Goal: Obtain resource: Download file/media

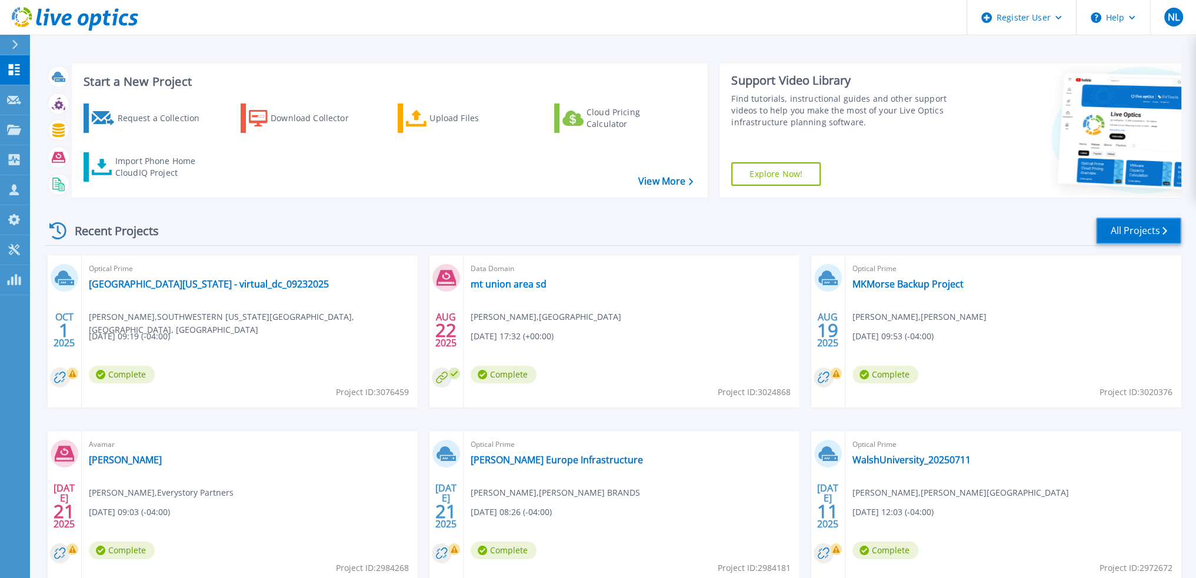
click at [1165, 234] on icon at bounding box center [1165, 231] width 5 height 8
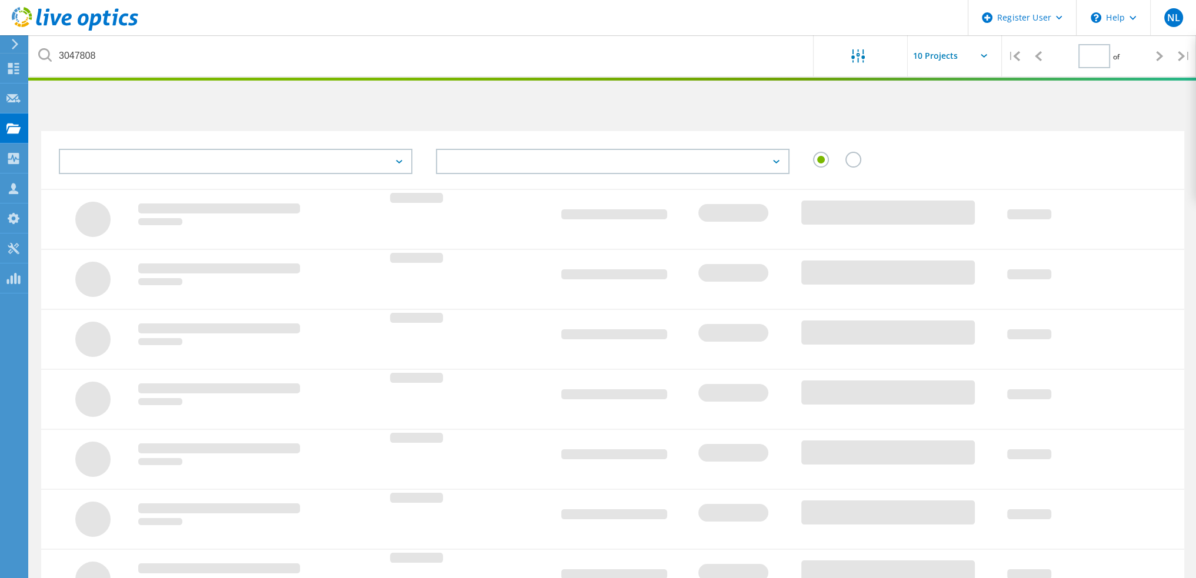
type input "1"
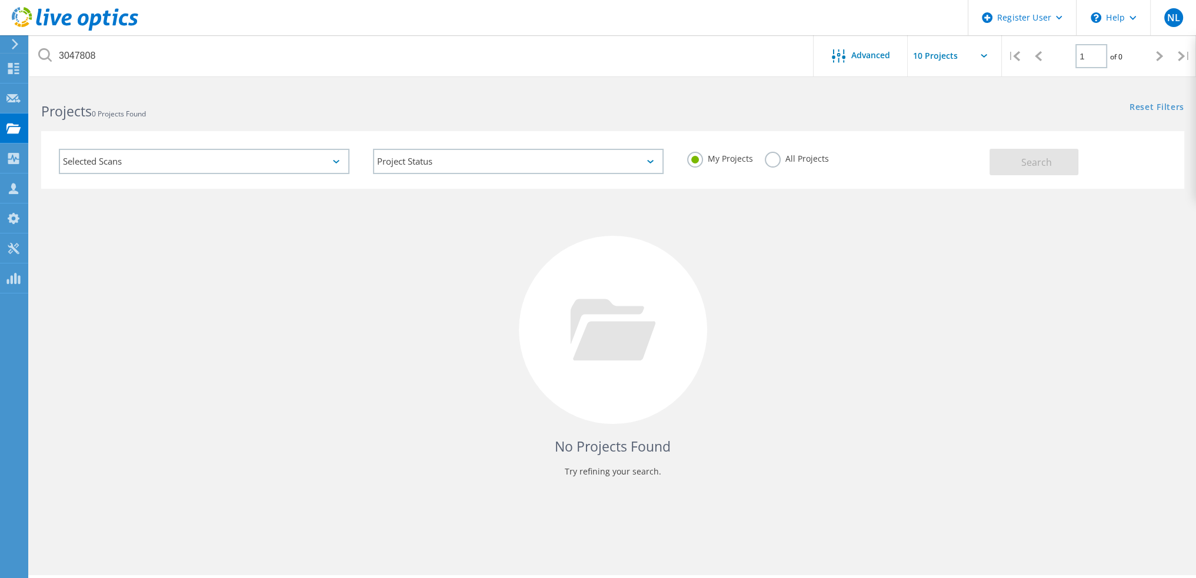
click at [768, 163] on label "All Projects" at bounding box center [797, 157] width 64 height 11
click at [0, 0] on input "All Projects" at bounding box center [0, 0] width 0 height 0
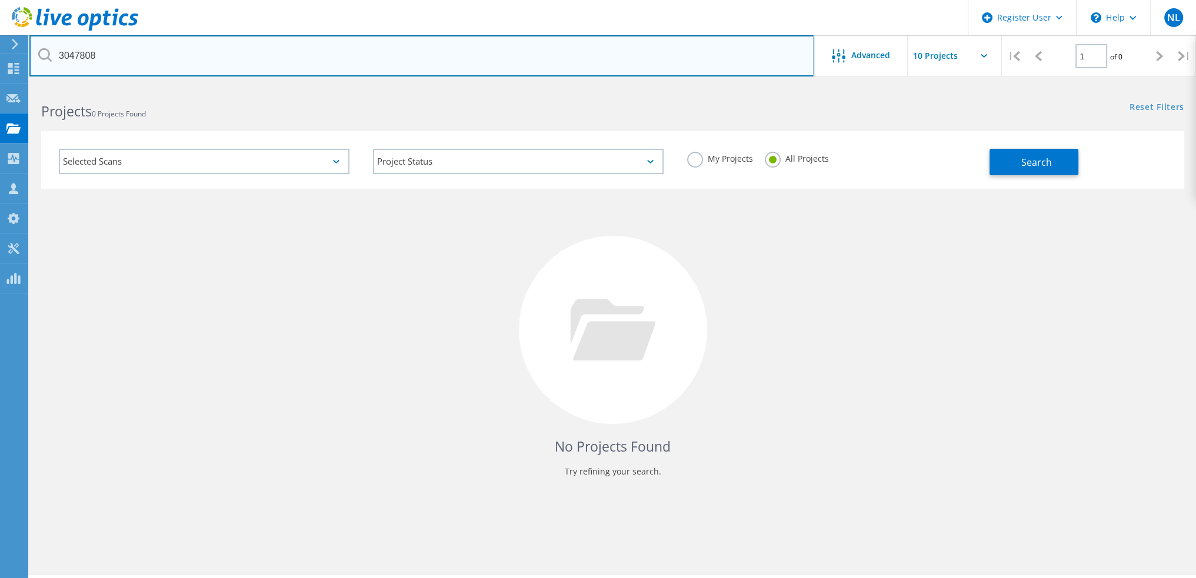
click at [364, 59] on input "3047808" at bounding box center [421, 55] width 785 height 41
type input "3038299"
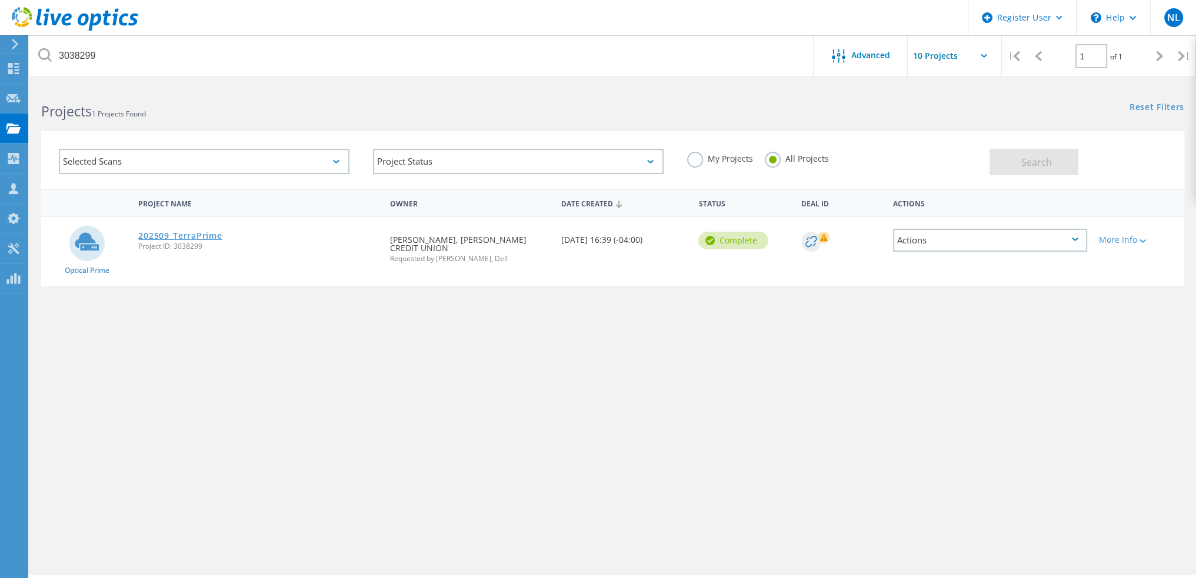
click at [202, 234] on link "202509_TerraPrime" at bounding box center [180, 236] width 84 height 8
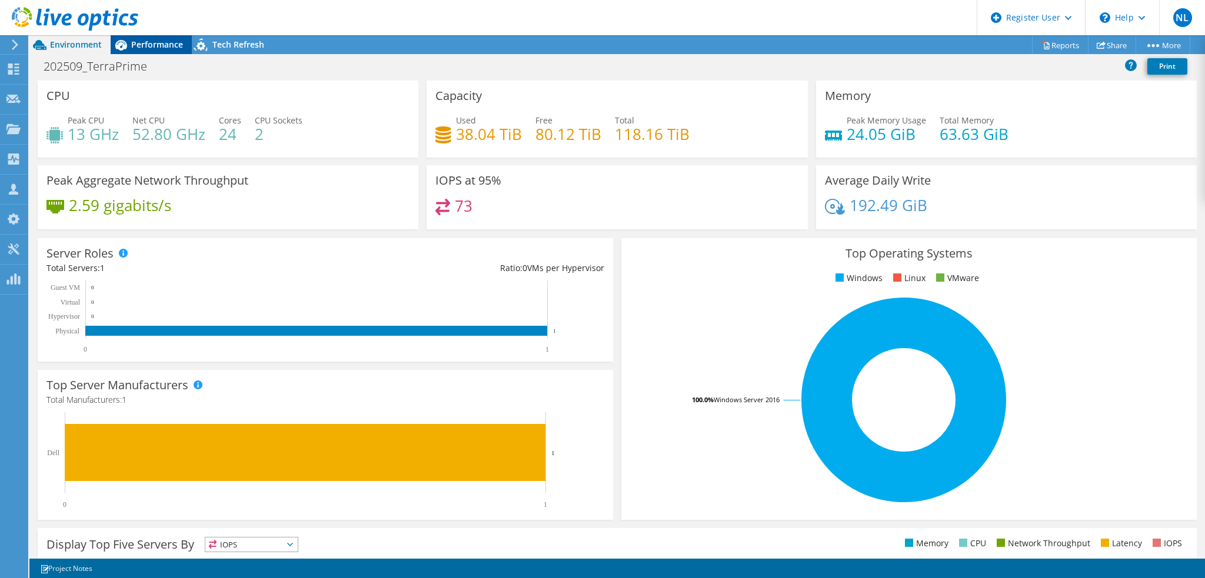
click at [145, 52] on div "Performance" at bounding box center [151, 44] width 81 height 19
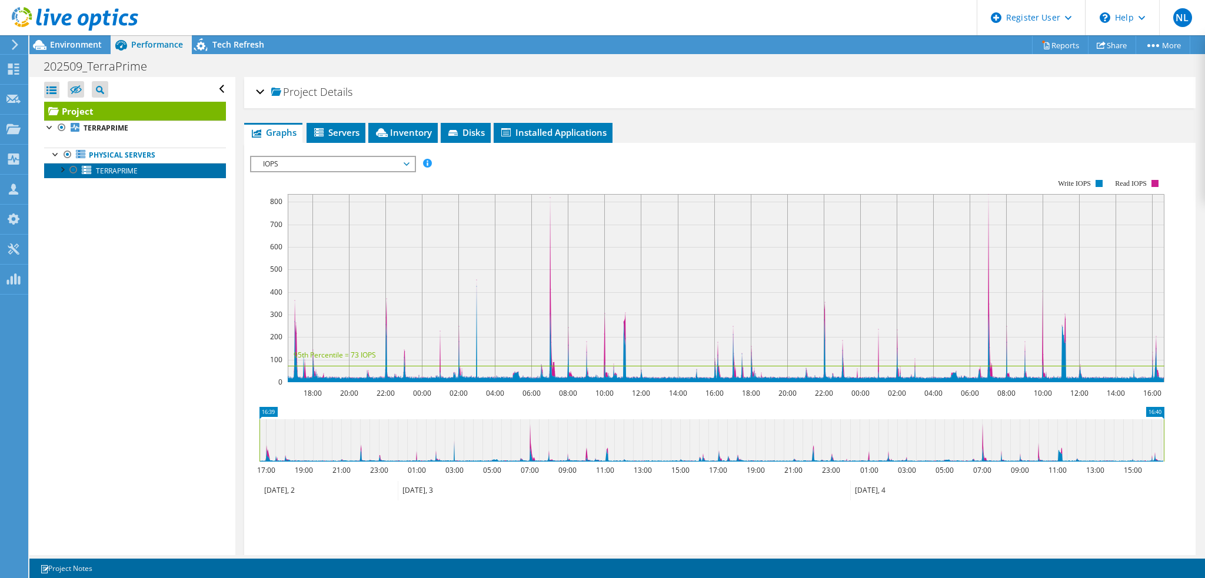
click at [157, 166] on link "TERRAPRIME" at bounding box center [135, 170] width 182 height 15
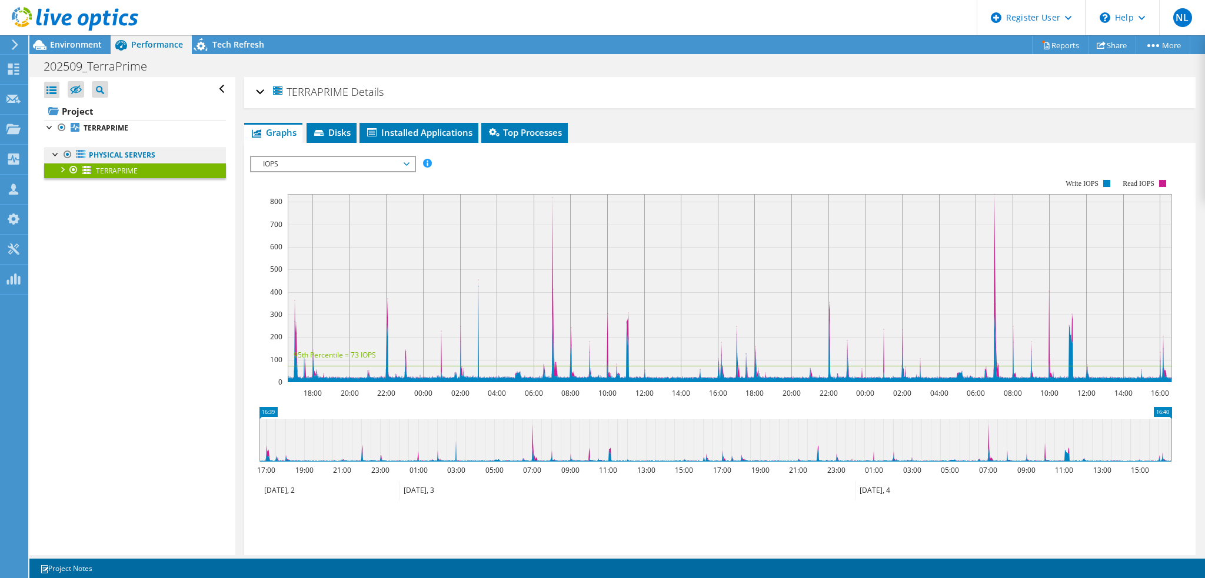
click at [147, 153] on link "Physical Servers" at bounding box center [135, 155] width 182 height 15
click at [133, 124] on link "TERRAPRIME" at bounding box center [135, 128] width 182 height 15
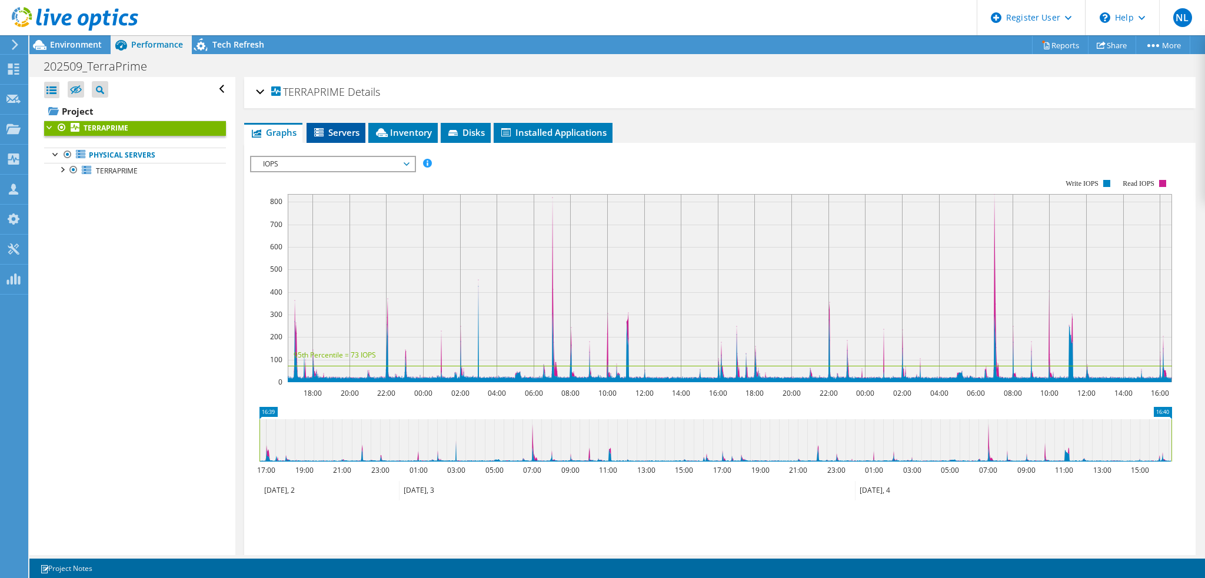
click at [349, 132] on span "Servers" at bounding box center [335, 132] width 47 height 12
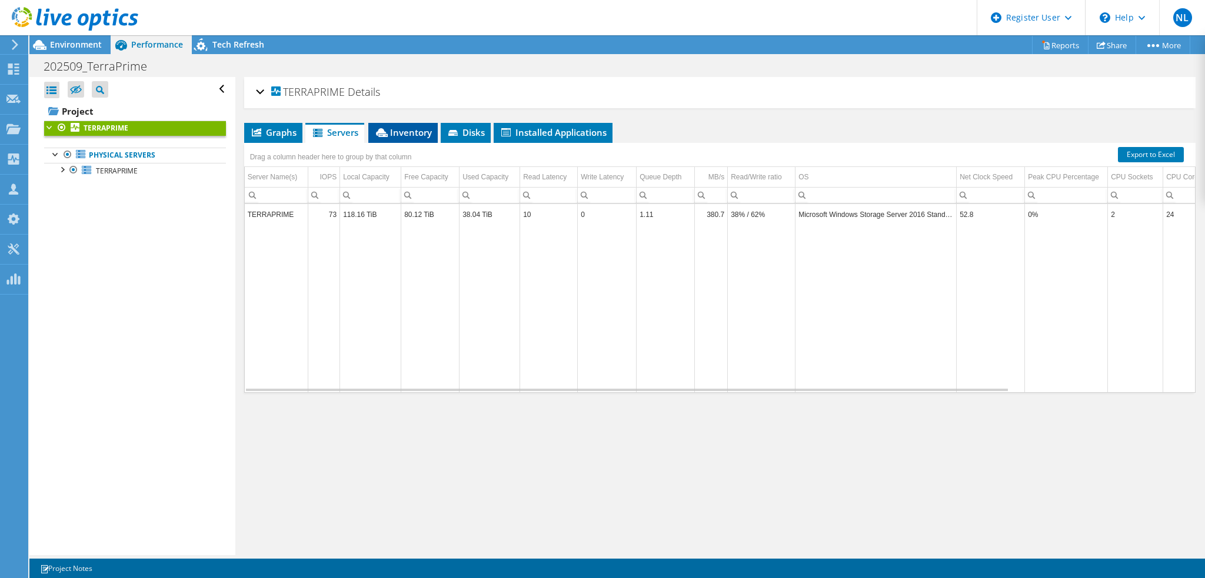
click at [407, 135] on span "Inventory" at bounding box center [403, 132] width 58 height 12
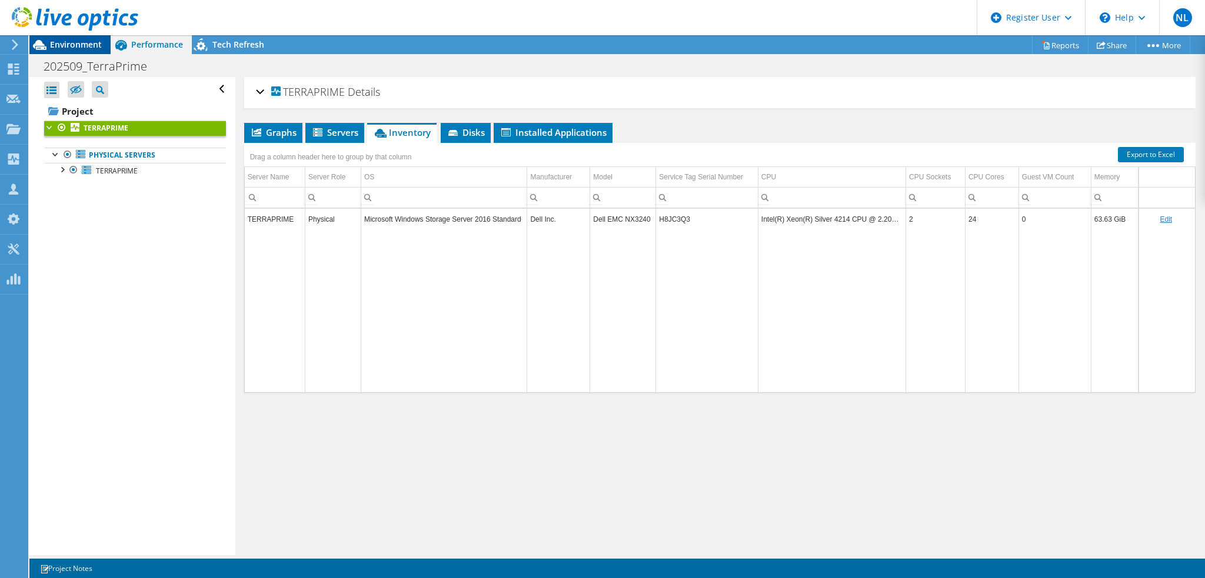
click at [90, 52] on div "Environment" at bounding box center [69, 44] width 81 height 19
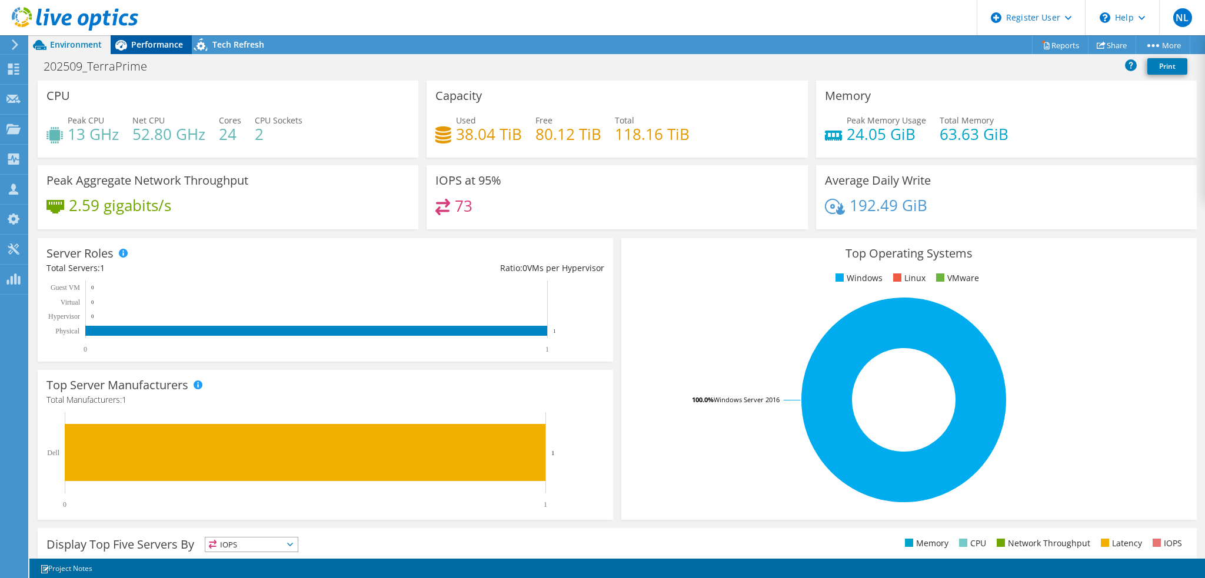
click at [151, 42] on span "Performance" at bounding box center [157, 44] width 52 height 11
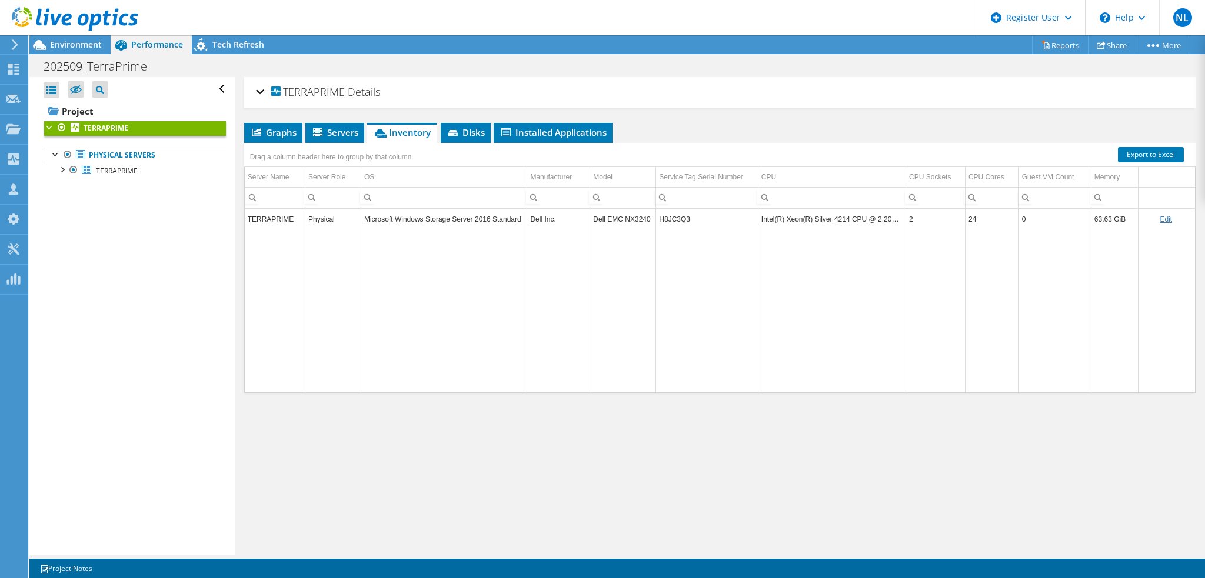
scroll to position [4, 0]
click at [75, 44] on span "Environment" at bounding box center [76, 44] width 52 height 11
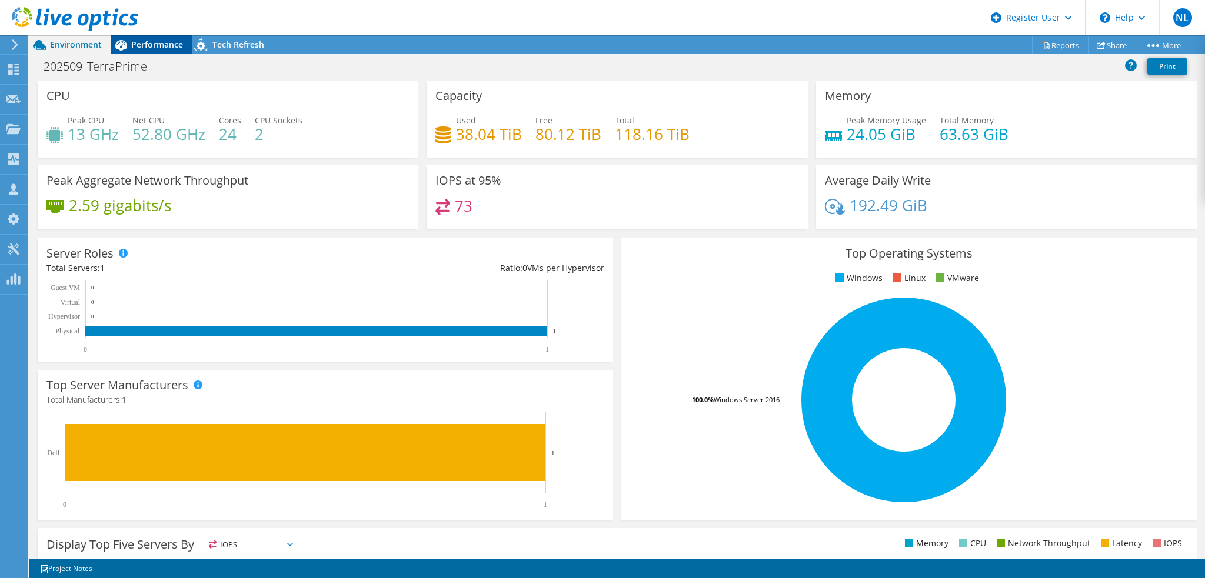
click at [158, 43] on span "Performance" at bounding box center [157, 44] width 52 height 11
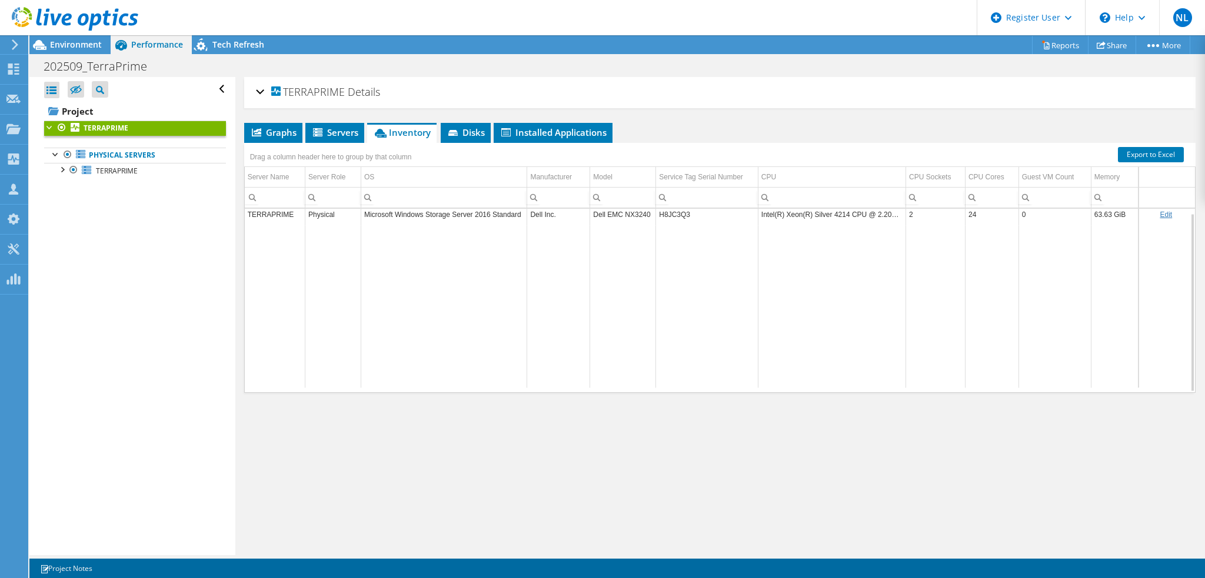
click at [385, 207] on td "Microsoft Windows Storage Server 2016 Standard" at bounding box center [444, 215] width 166 height 21
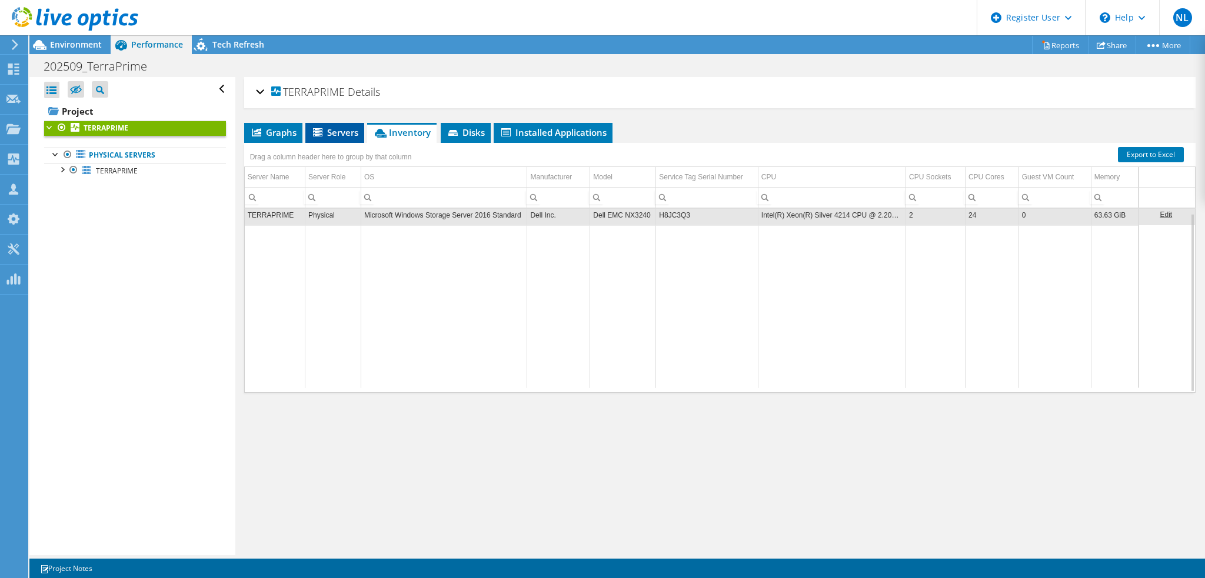
click at [342, 135] on span "Servers" at bounding box center [334, 132] width 47 height 12
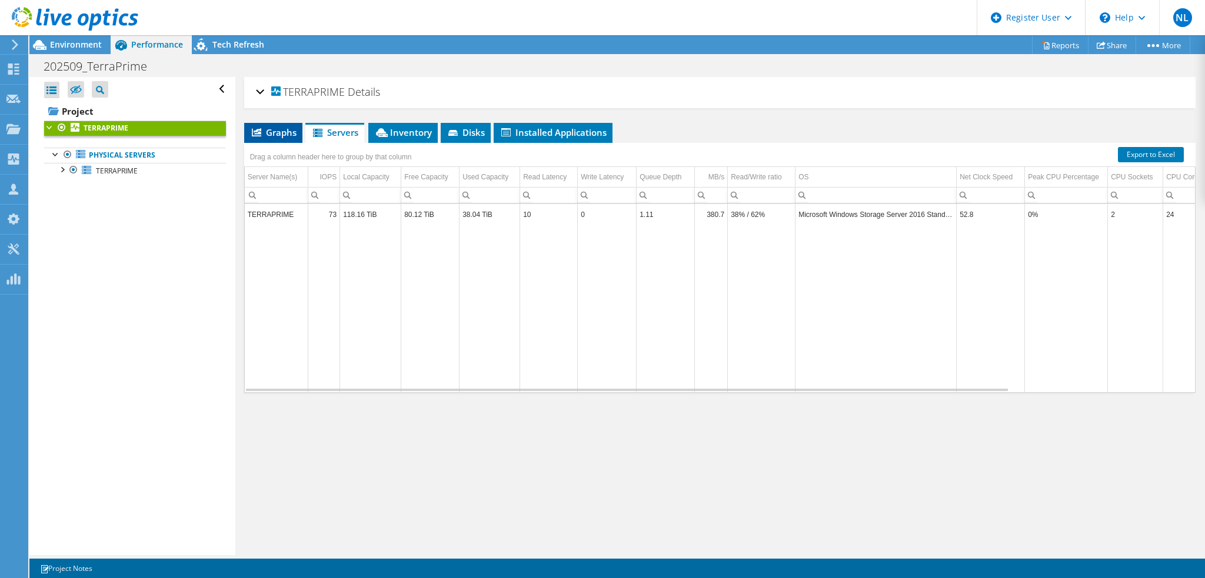
click at [268, 136] on span "Graphs" at bounding box center [273, 132] width 46 height 12
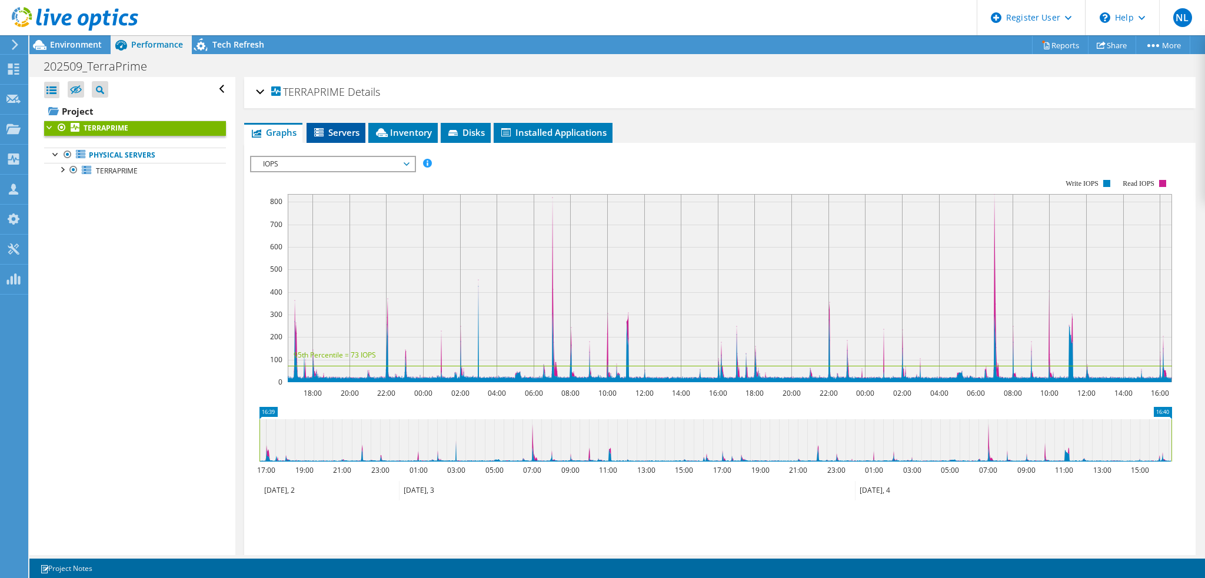
click at [331, 126] on span "Servers" at bounding box center [335, 132] width 47 height 12
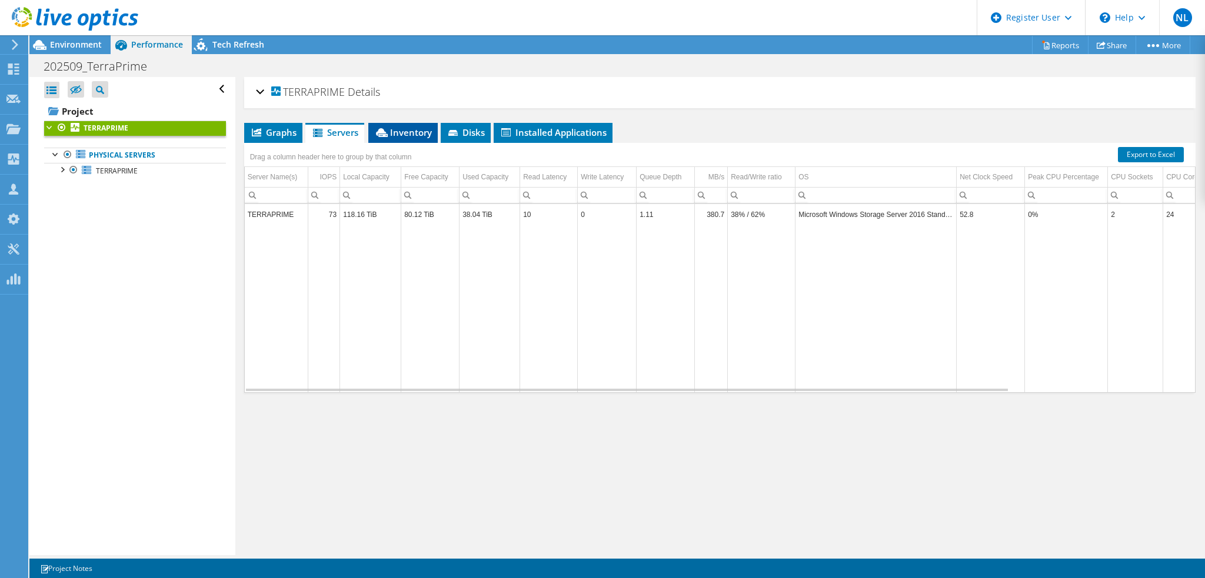
click at [396, 132] on span "Inventory" at bounding box center [403, 132] width 58 height 12
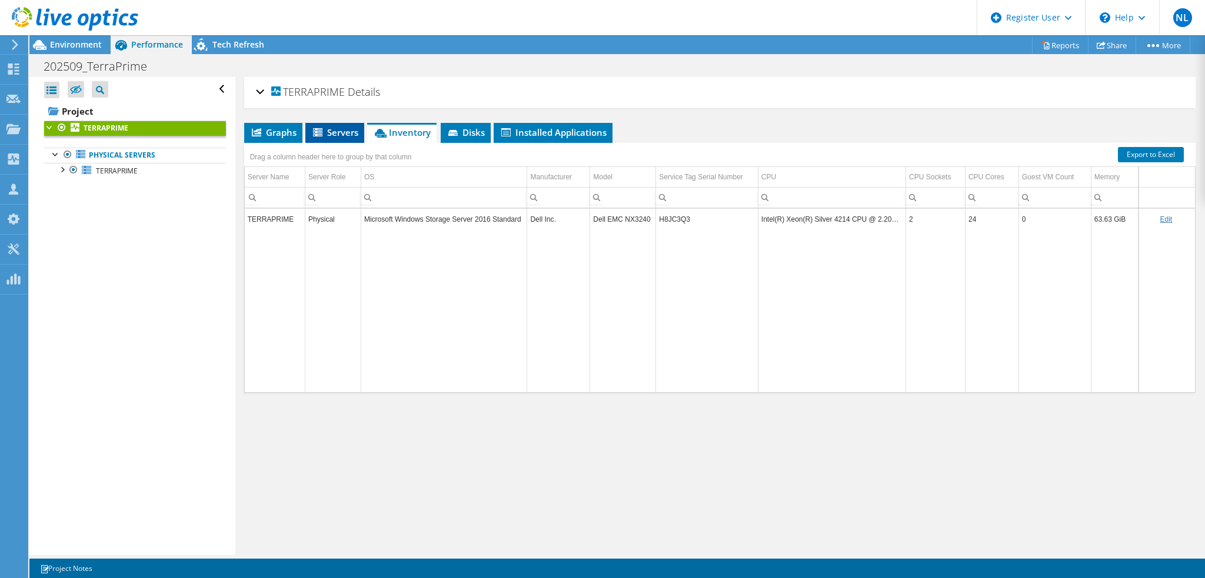
click at [353, 134] on span "Servers" at bounding box center [334, 132] width 47 height 12
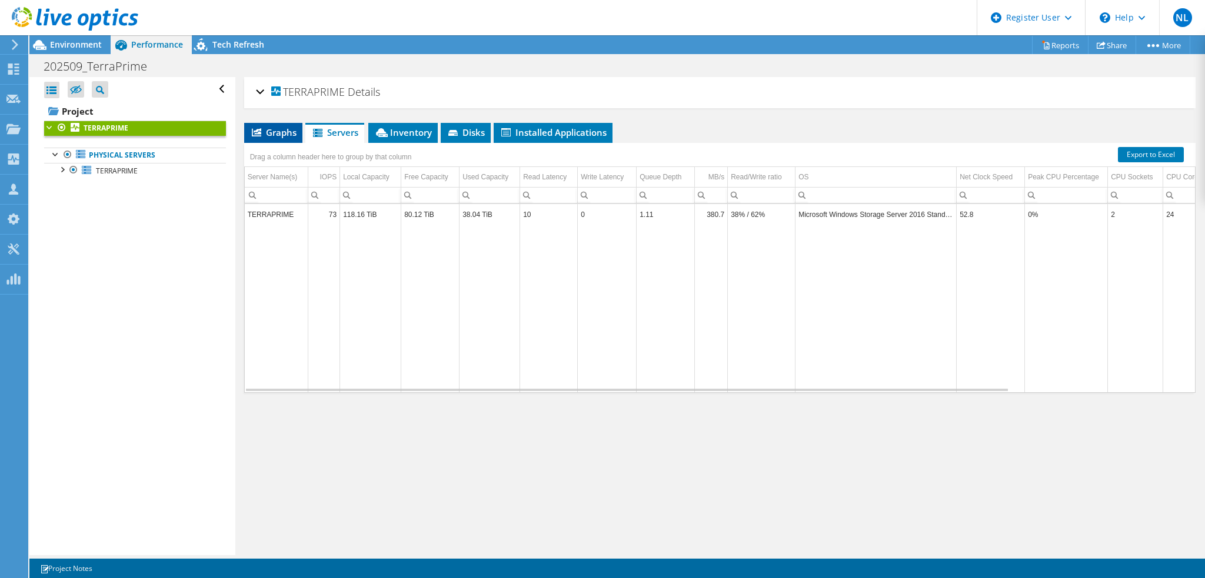
click at [268, 136] on span "Graphs" at bounding box center [273, 132] width 46 height 12
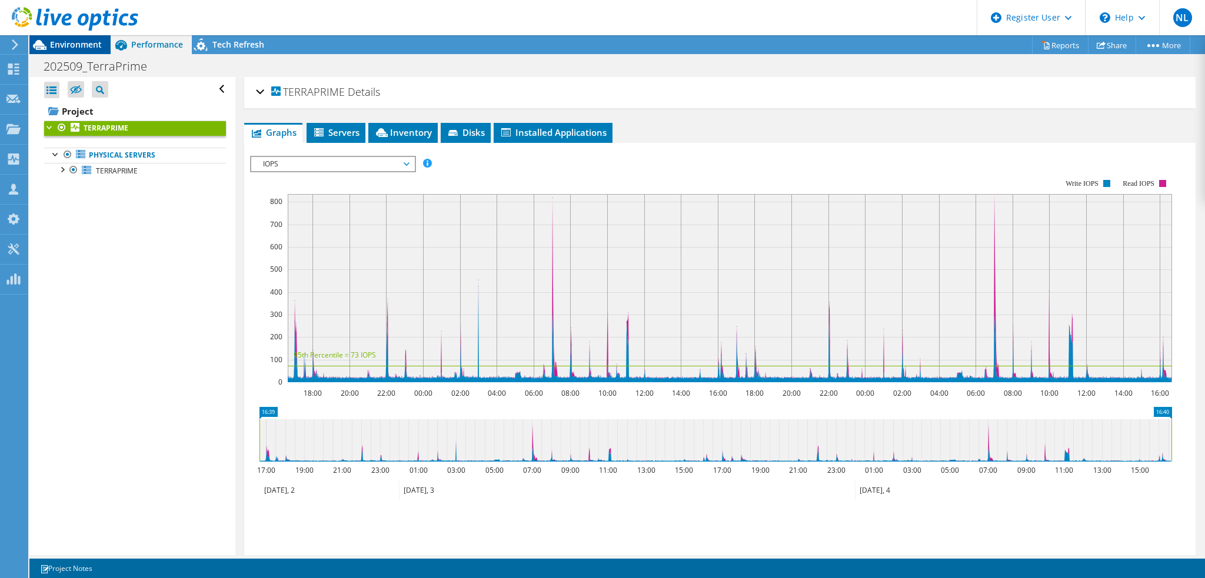
click at [76, 47] on span "Environment" at bounding box center [76, 44] width 52 height 11
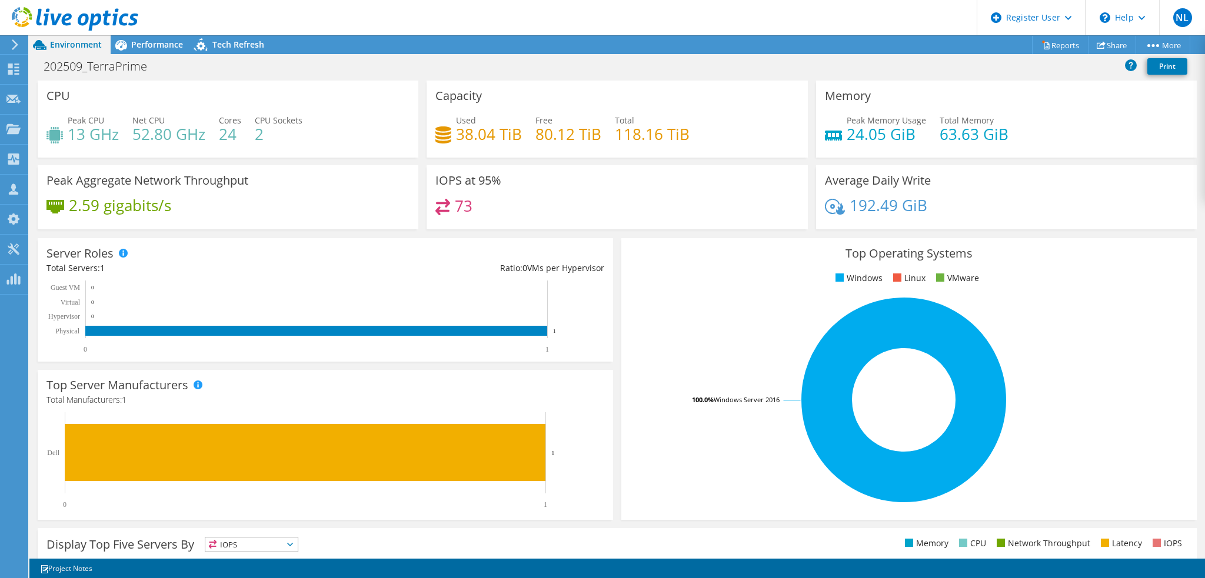
click at [371, 74] on div "202509_TerraPrime Print" at bounding box center [616, 66] width 1175 height 22
click at [615, 66] on div "202509_TerraPrime Print" at bounding box center [616, 66] width 1175 height 22
click at [741, 62] on div "202509_TerraPrime Print" at bounding box center [616, 66] width 1175 height 22
click at [173, 52] on div "Performance" at bounding box center [151, 44] width 81 height 19
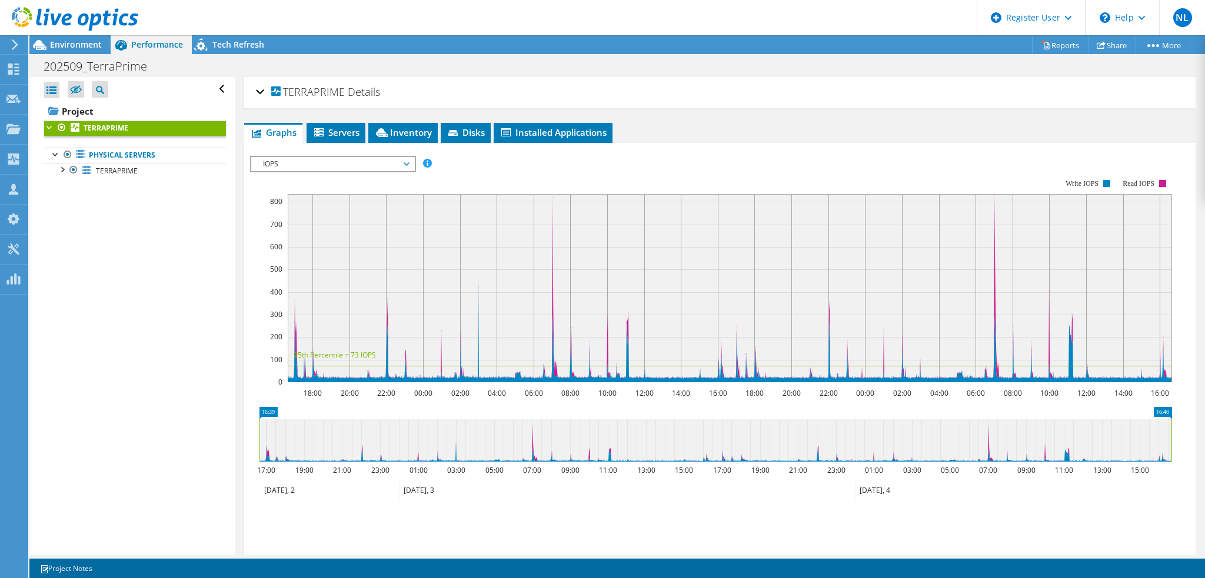
drag, startPoint x: 63, startPoint y: 40, endPoint x: 110, endPoint y: 56, distance: 49.7
click at [63, 40] on span "Environment" at bounding box center [76, 44] width 52 height 11
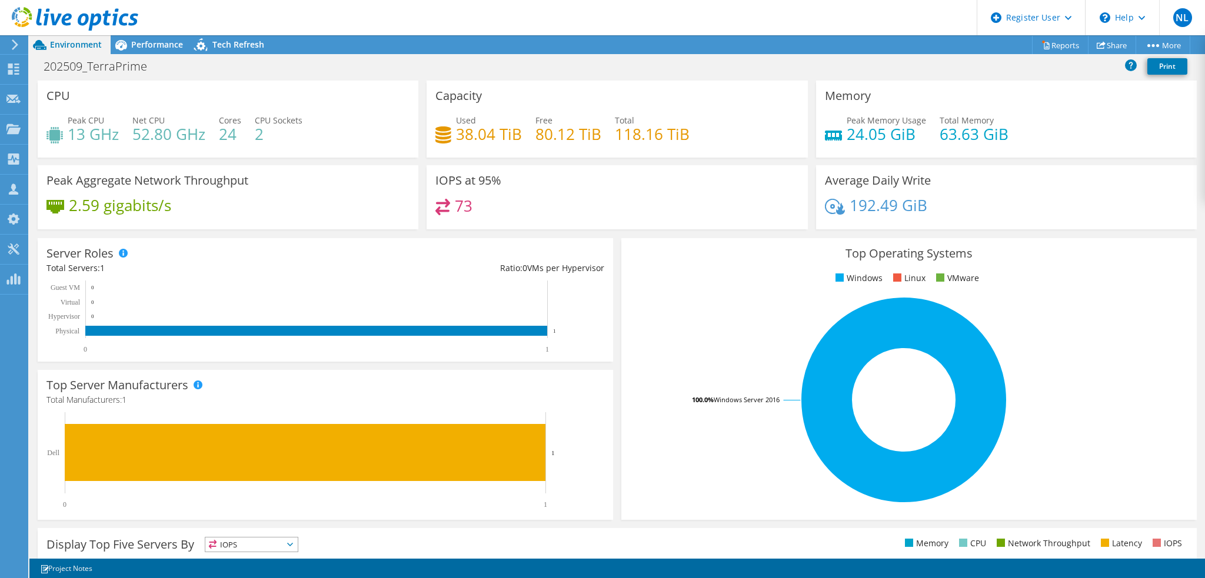
click at [1078, 334] on rect at bounding box center [903, 400] width 547 height 206
click at [1007, 232] on div "Average Daily Write 192.49 GiB" at bounding box center [1006, 201] width 389 height 72
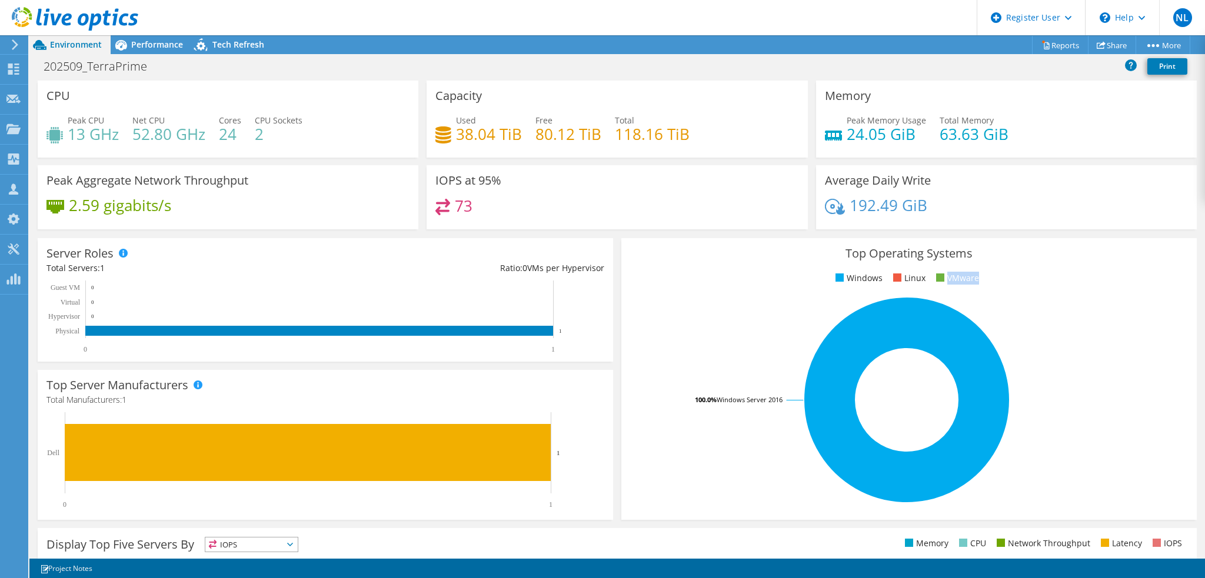
drag, startPoint x: 984, startPoint y: 278, endPoint x: 932, endPoint y: 277, distance: 51.2
click at [932, 277] on ul "Windows Linux VMware" at bounding box center [909, 279] width 558 height 14
click at [995, 311] on rect at bounding box center [906, 400] width 553 height 206
click at [988, 293] on div "Top Operating Systems Windows Linux VMware 100.0% Windows Server 2016" at bounding box center [908, 379] width 575 height 282
drag, startPoint x: 981, startPoint y: 279, endPoint x: 940, endPoint y: 279, distance: 41.8
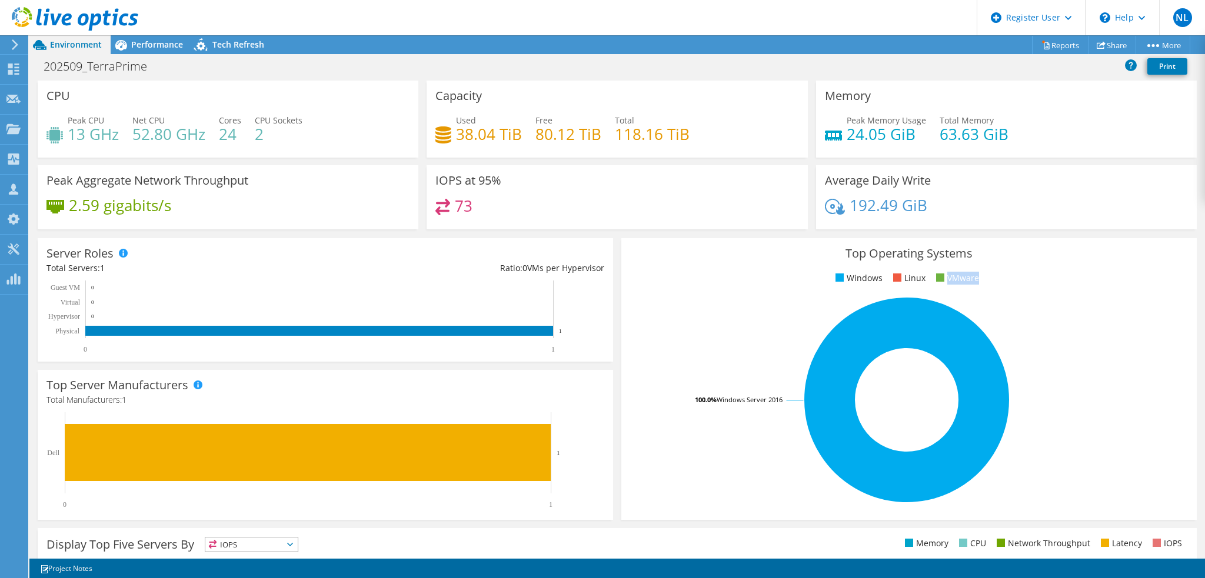
click at [940, 279] on ul "Windows Linux VMware" at bounding box center [909, 279] width 558 height 14
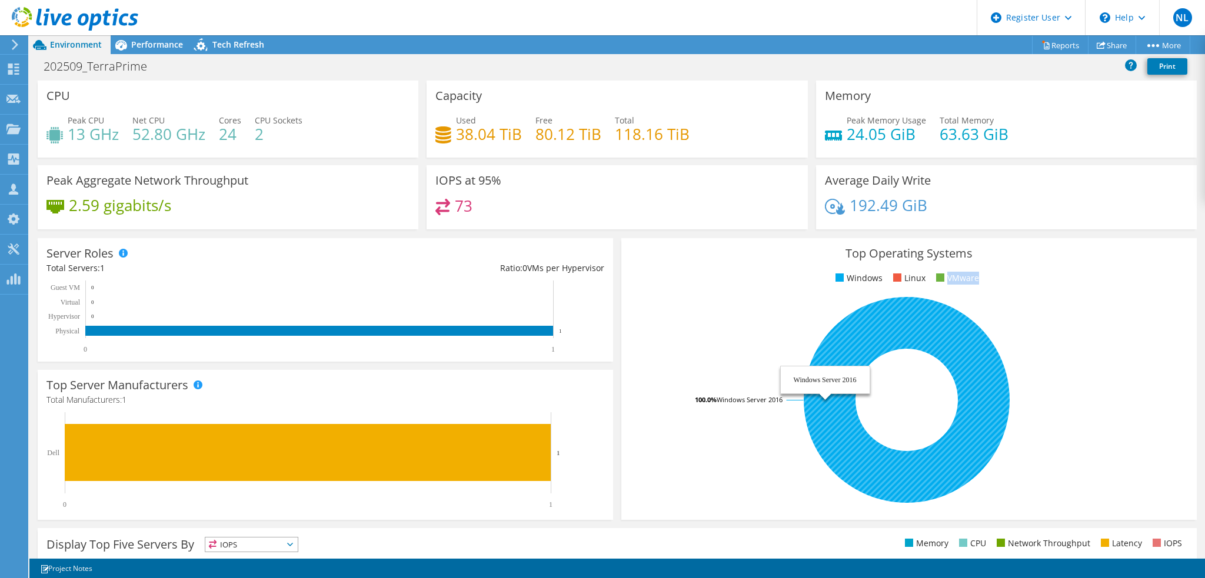
drag, startPoint x: 782, startPoint y: 397, endPoint x: 722, endPoint y: 397, distance: 60.0
click at [722, 397] on icon "100.0% Windows Server 2016" at bounding box center [906, 400] width 553 height 206
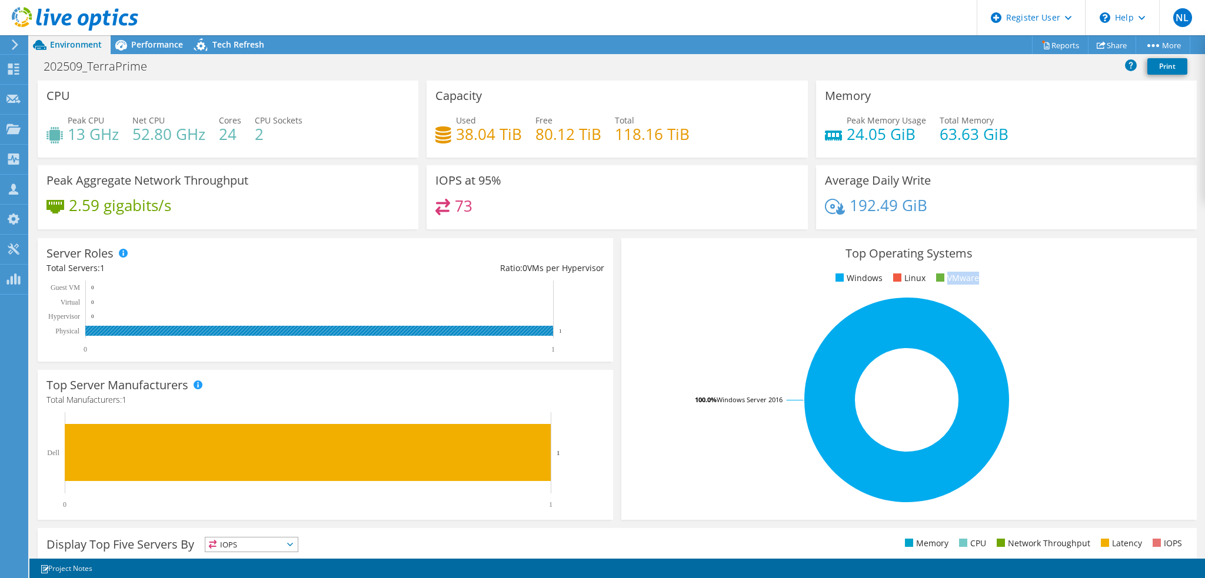
click at [309, 331] on rect at bounding box center [319, 331] width 468 height 10
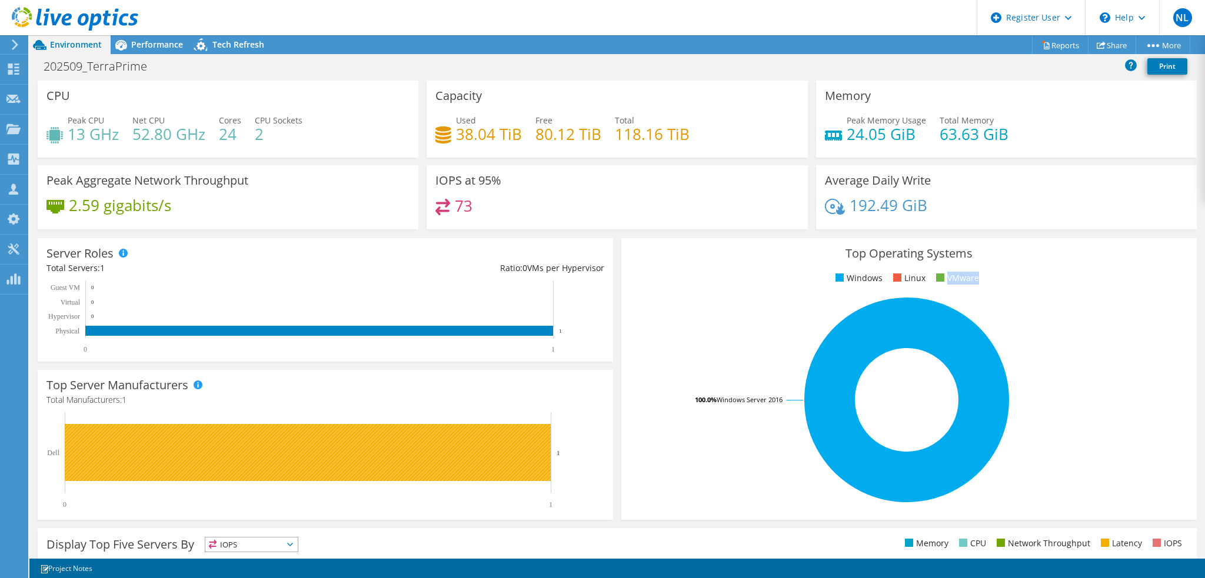
drag, startPoint x: 567, startPoint y: 457, endPoint x: 363, endPoint y: 455, distance: 203.6
click at [363, 455] on icon "0 1 Dell 1" at bounding box center [322, 460] width 553 height 97
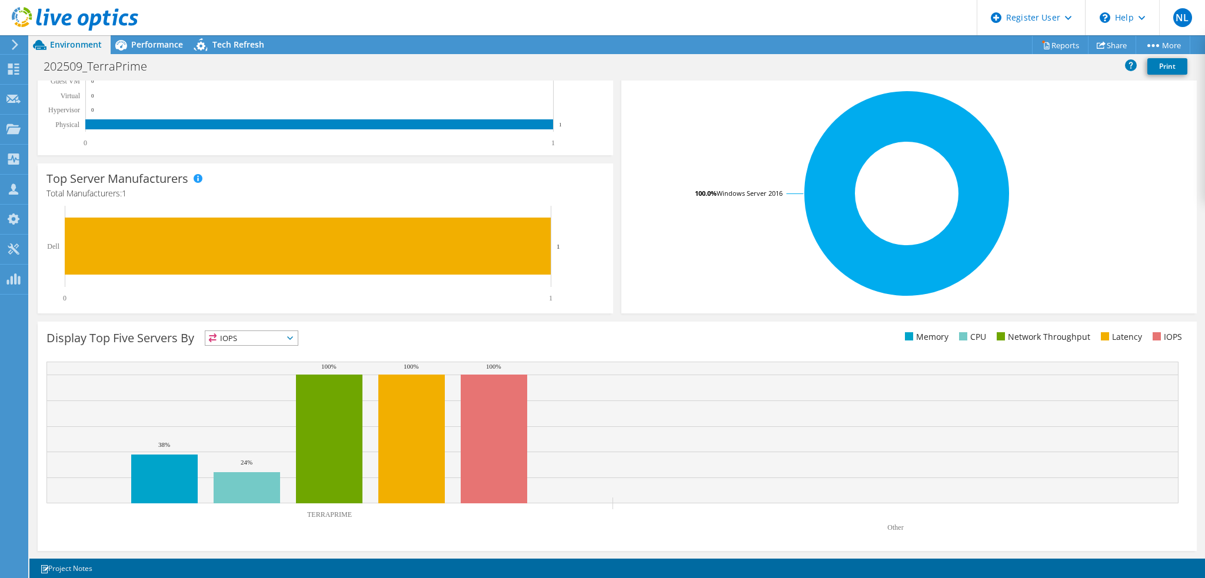
scroll to position [0, 0]
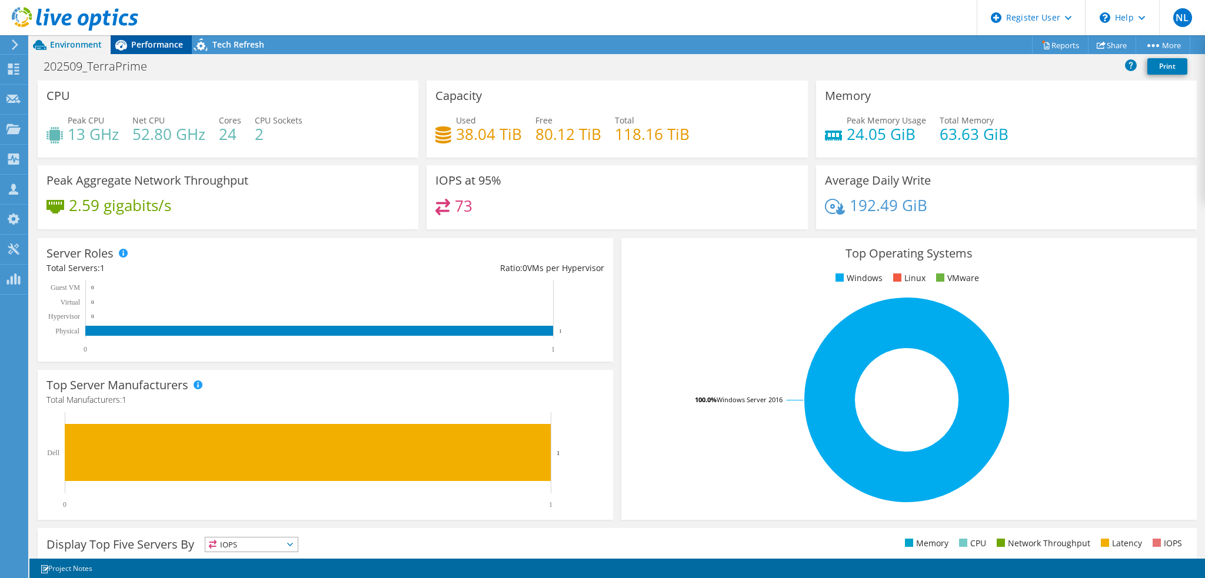
click at [181, 48] on span "Performance" at bounding box center [157, 44] width 52 height 11
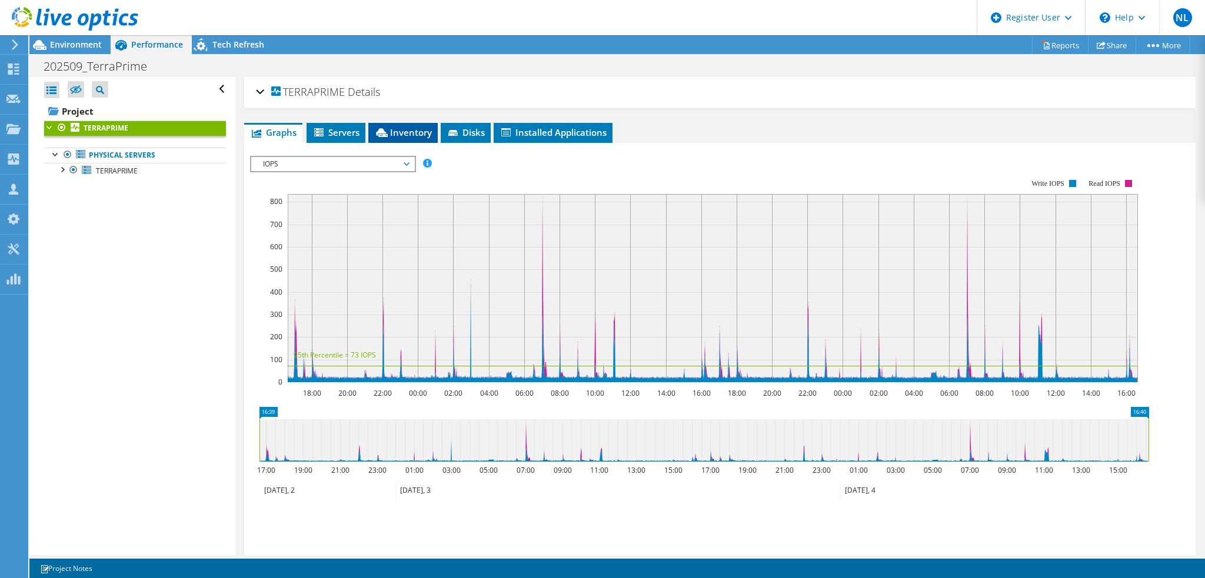
click at [391, 128] on span "Inventory" at bounding box center [403, 132] width 58 height 12
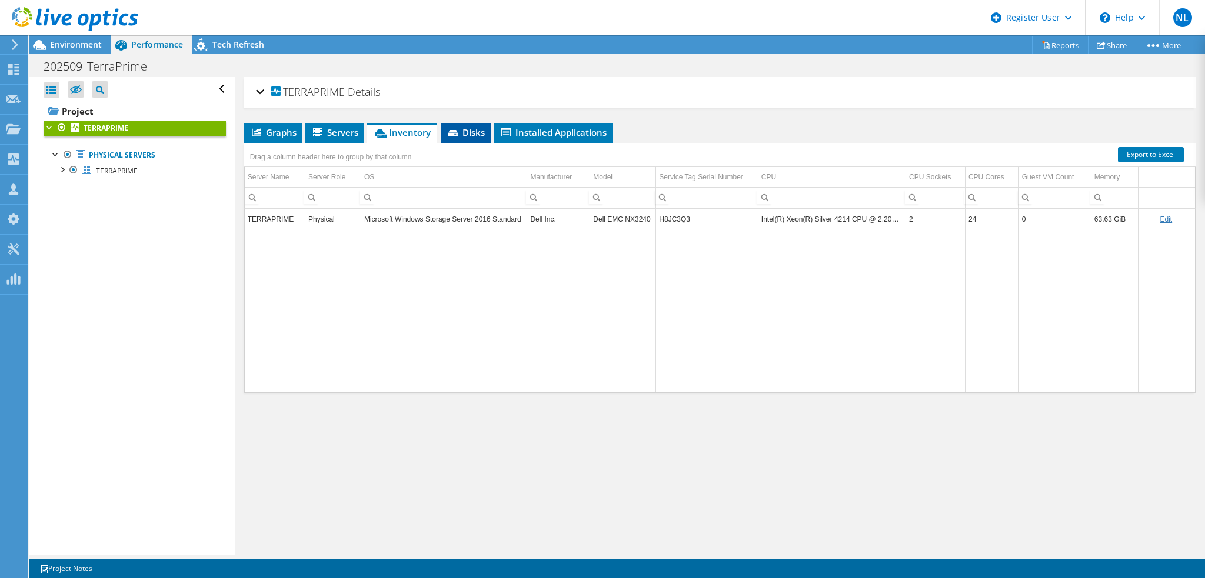
click at [474, 128] on span "Disks" at bounding box center [466, 132] width 38 height 12
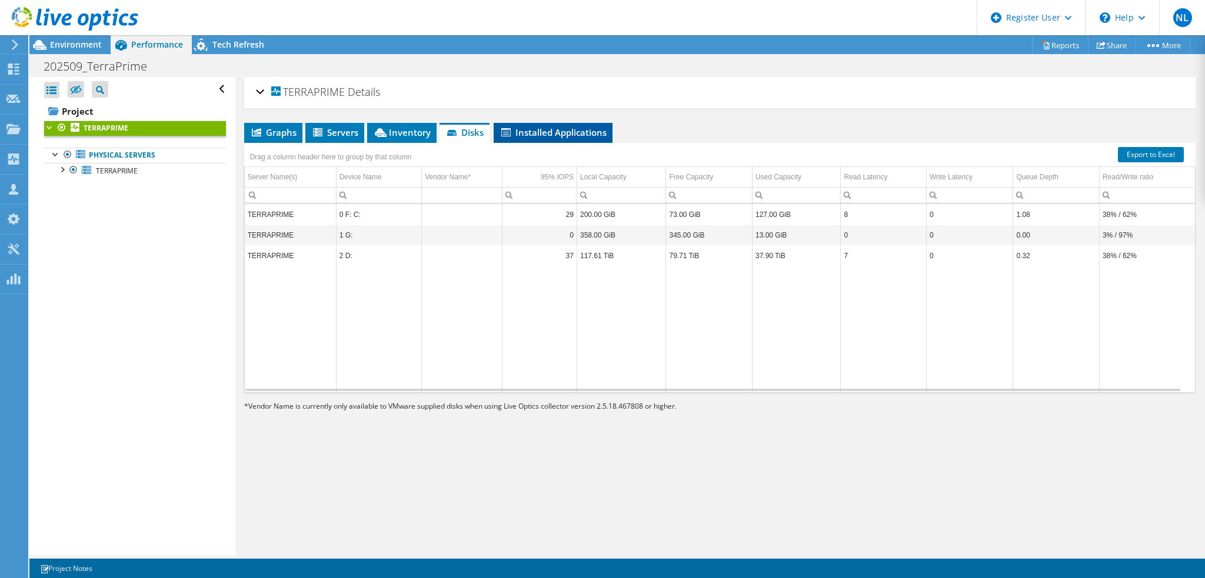
click at [565, 127] on span "Installed Applications" at bounding box center [552, 132] width 107 height 12
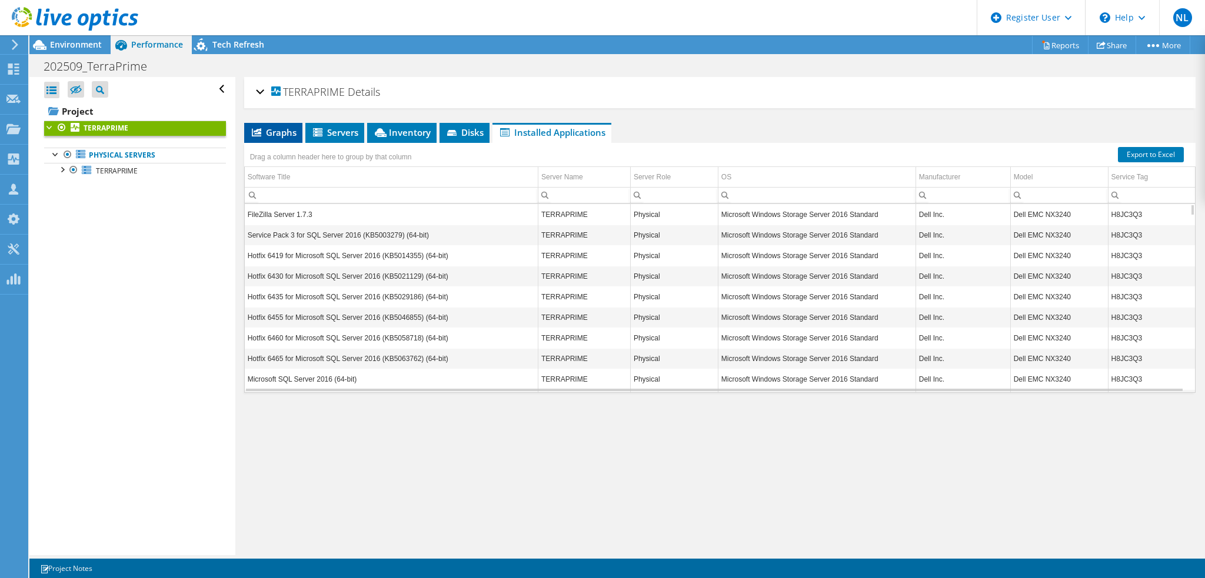
click at [266, 134] on span "Graphs" at bounding box center [273, 132] width 46 height 12
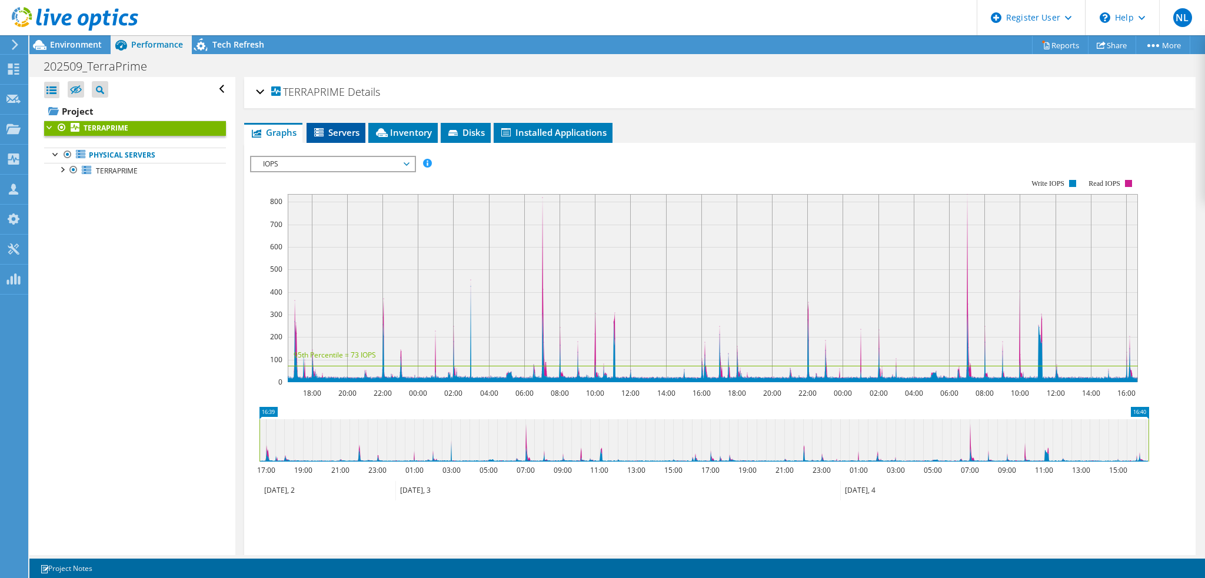
click at [352, 127] on span "Servers" at bounding box center [335, 132] width 47 height 12
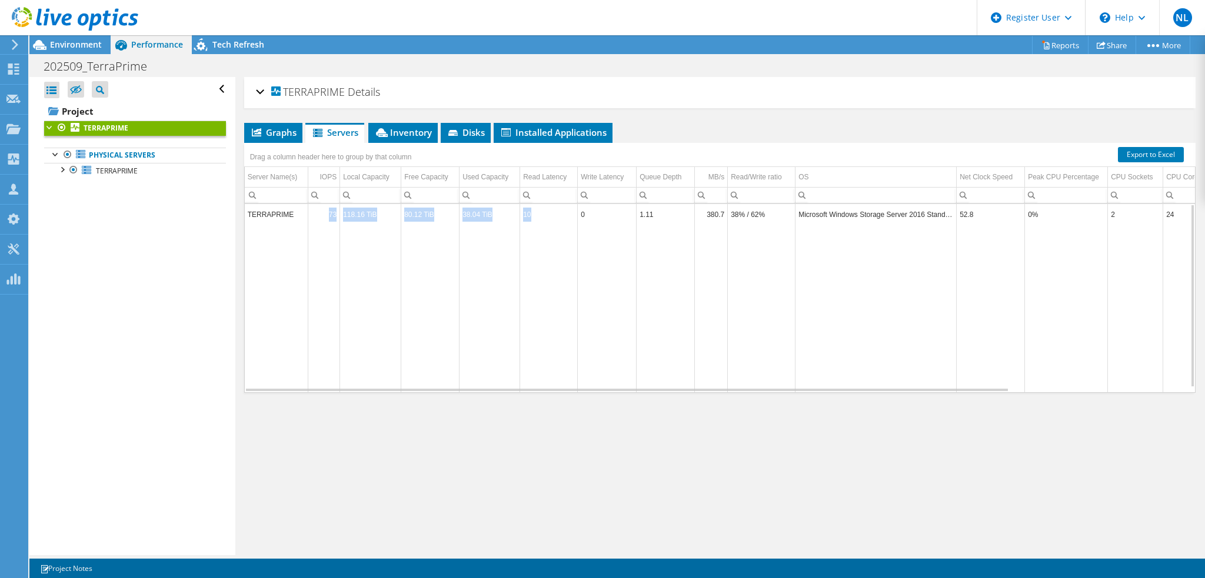
drag, startPoint x: 289, startPoint y: 214, endPoint x: 535, endPoint y: 219, distance: 246.6
click at [535, 219] on tr "TERRAPRIME 73 118.16 TiB 80.12 TiB 38.04 TiB 10 0 1.11 380.7 38% / 62% Microsof…" at bounding box center [825, 214] width 1161 height 21
click at [857, 108] on div "TERRAPRIME Details Duration 2 days, 0 hr, 1 min Start Time 09/02/2025, 16:39 (-…" at bounding box center [719, 316] width 969 height 478
drag, startPoint x: 499, startPoint y: 211, endPoint x: 461, endPoint y: 212, distance: 37.7
click at [461, 212] on td "38.04 TiB" at bounding box center [489, 214] width 61 height 21
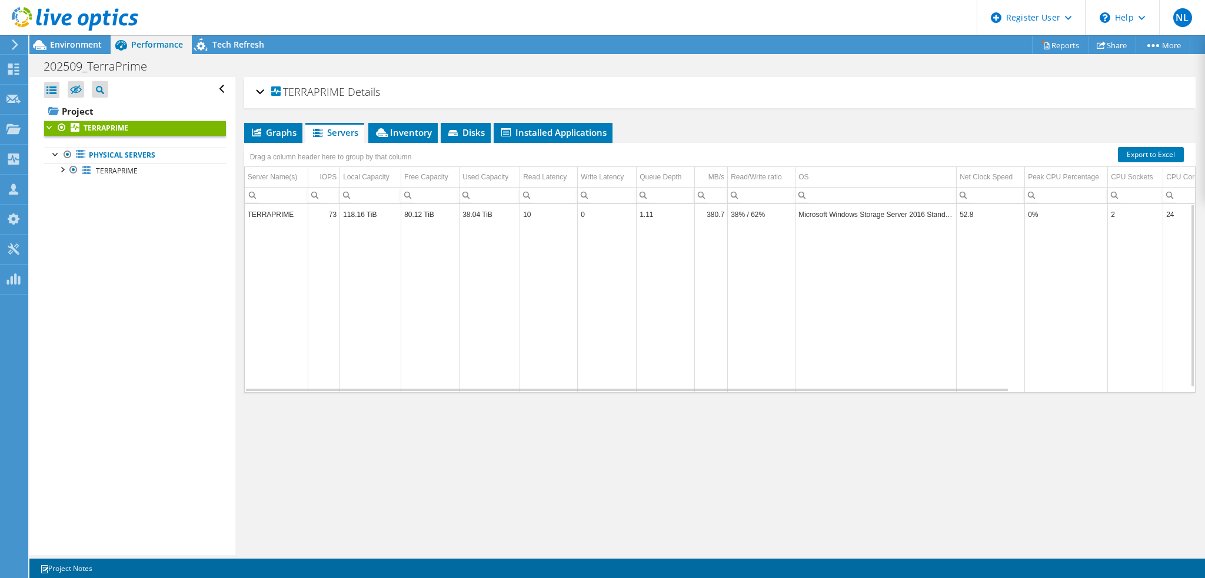
click at [761, 117] on div "TERRAPRIME Details Duration 2 days, 0 hr, 1 min Start Time 09/02/2025, 16:39 (-…" at bounding box center [719, 316] width 969 height 478
drag, startPoint x: 497, startPoint y: 214, endPoint x: 464, endPoint y: 214, distance: 32.9
click at [464, 214] on td "38.04 TiB" at bounding box center [489, 214] width 61 height 21
click at [447, 66] on div "202509_TerraPrime Print" at bounding box center [616, 66] width 1175 height 22
click at [85, 45] on span "Environment" at bounding box center [76, 44] width 52 height 11
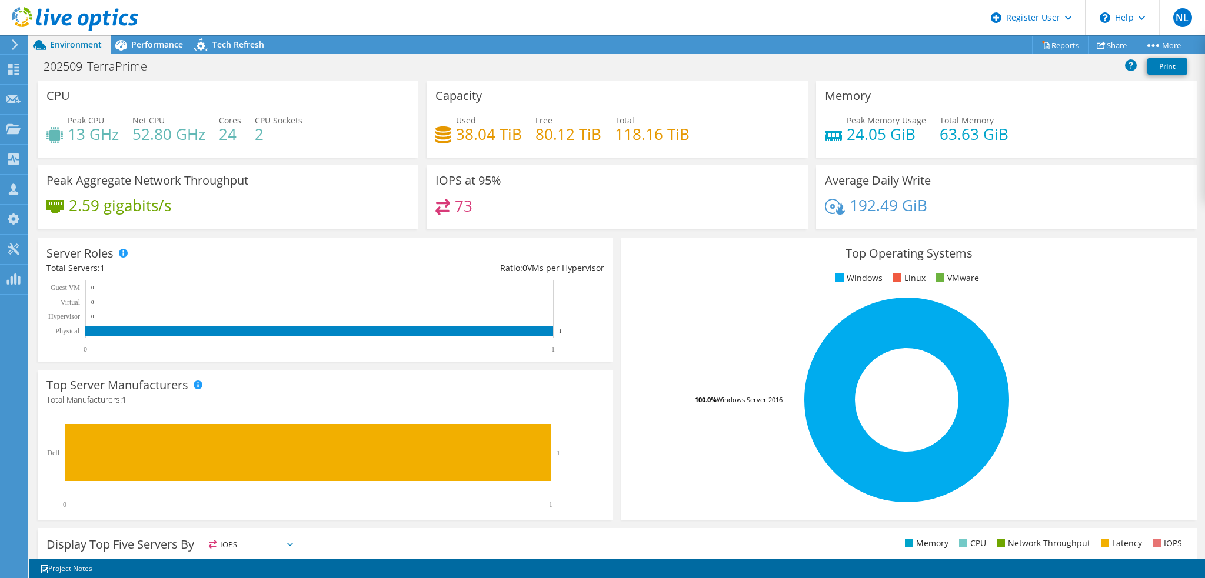
click at [327, 64] on div "202509_TerraPrime Print" at bounding box center [616, 66] width 1175 height 22
click at [915, 276] on li "Linux" at bounding box center [907, 278] width 35 height 13
click at [302, 52] on div "Project Actions Project Actions Reports Share More" at bounding box center [616, 44] width 1175 height 19
click at [156, 42] on span "Performance" at bounding box center [157, 44] width 52 height 11
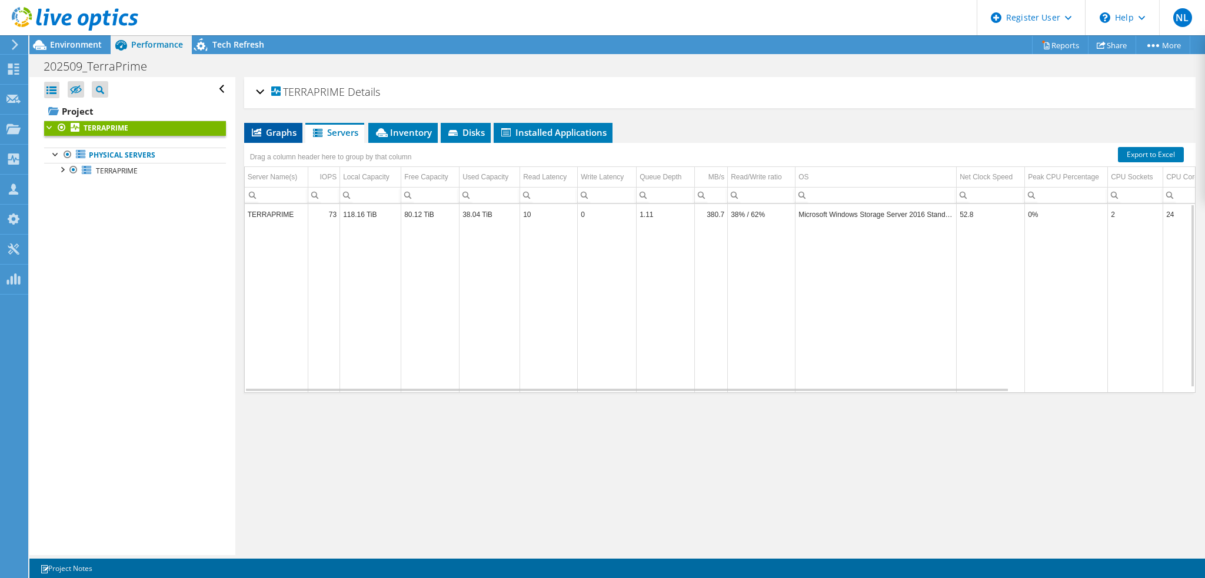
click at [284, 132] on span "Graphs" at bounding box center [273, 132] width 46 height 12
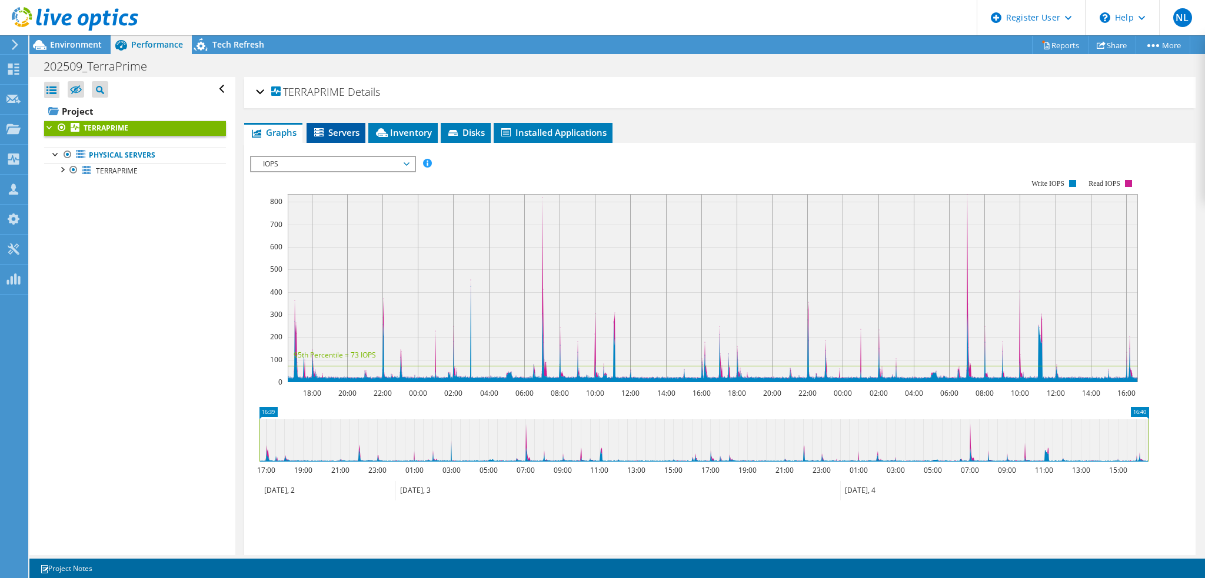
click at [324, 131] on icon at bounding box center [320, 133] width 12 height 10
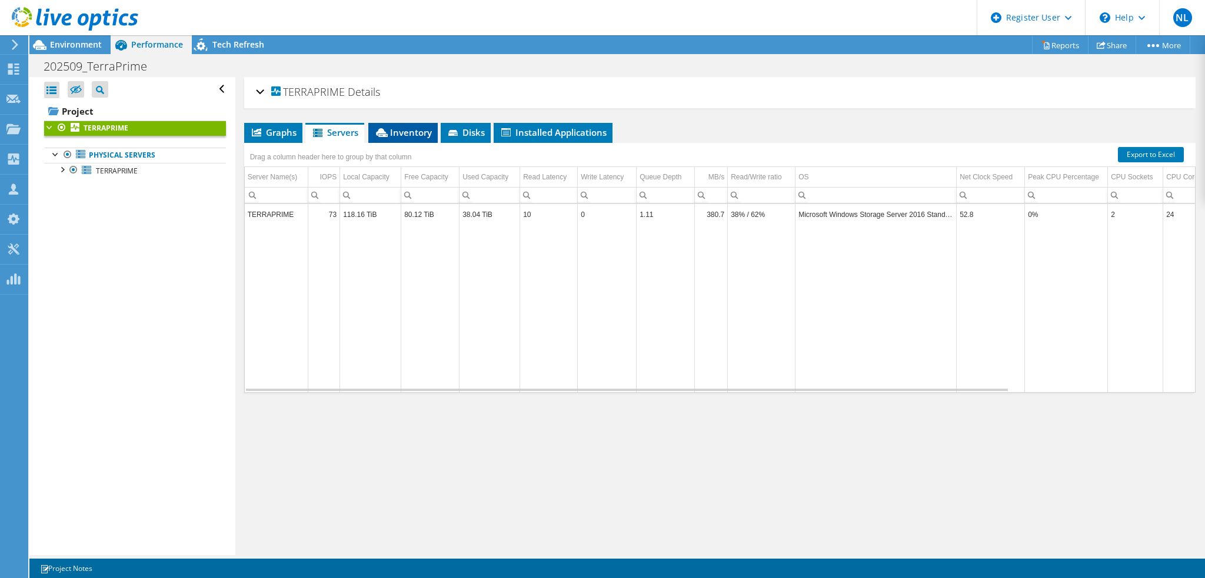
click at [401, 131] on span "Inventory" at bounding box center [403, 132] width 58 height 12
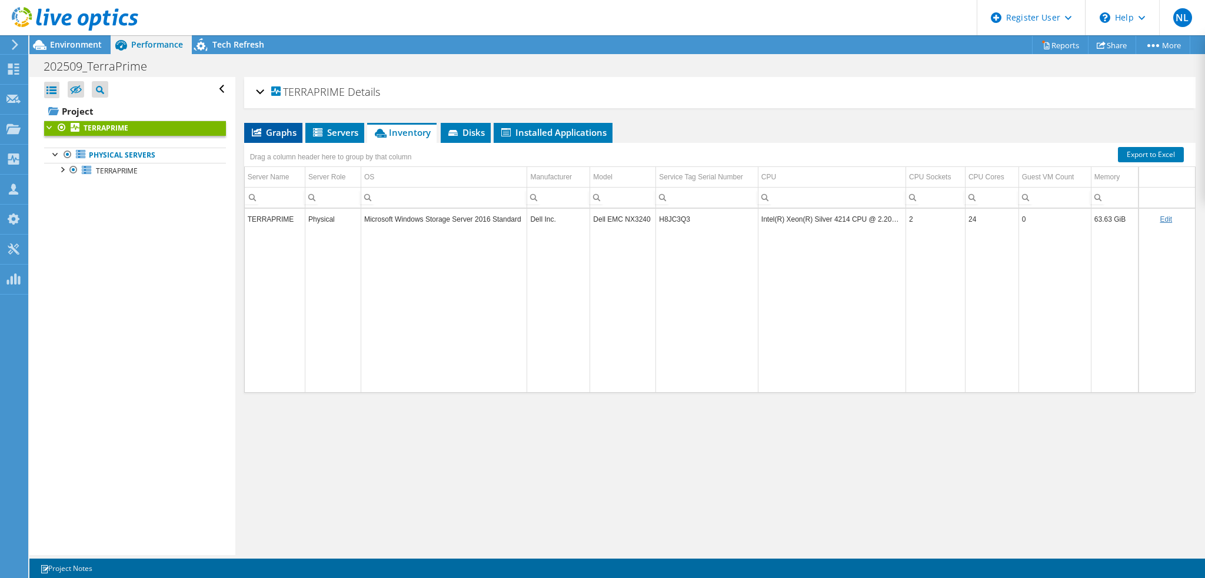
click at [267, 132] on span "Graphs" at bounding box center [273, 132] width 46 height 12
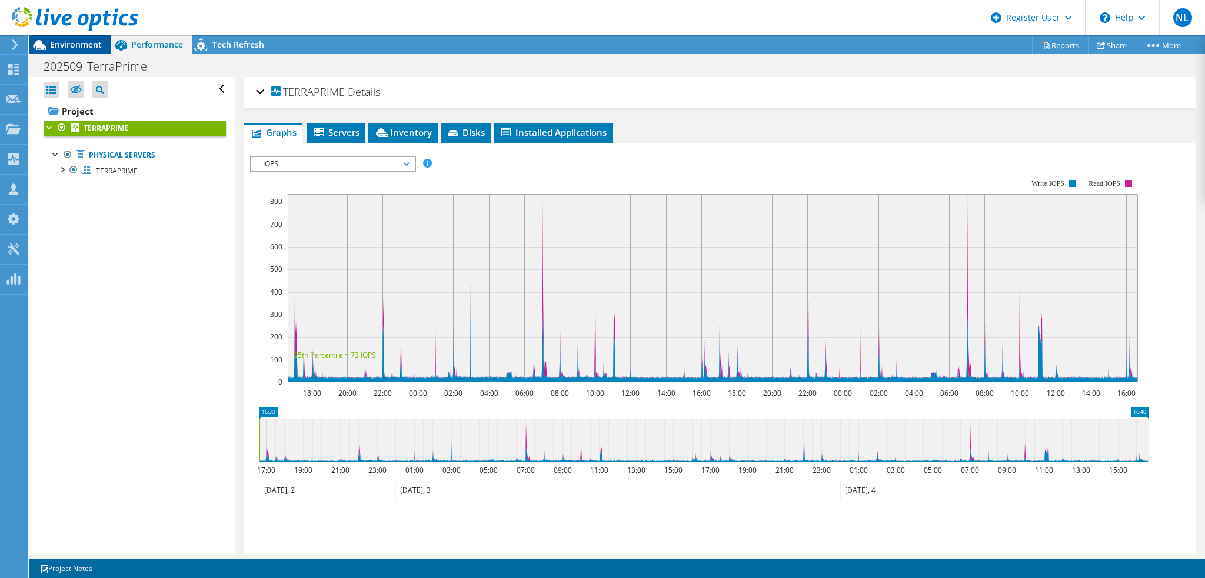
click at [95, 44] on span "Environment" at bounding box center [76, 44] width 52 height 11
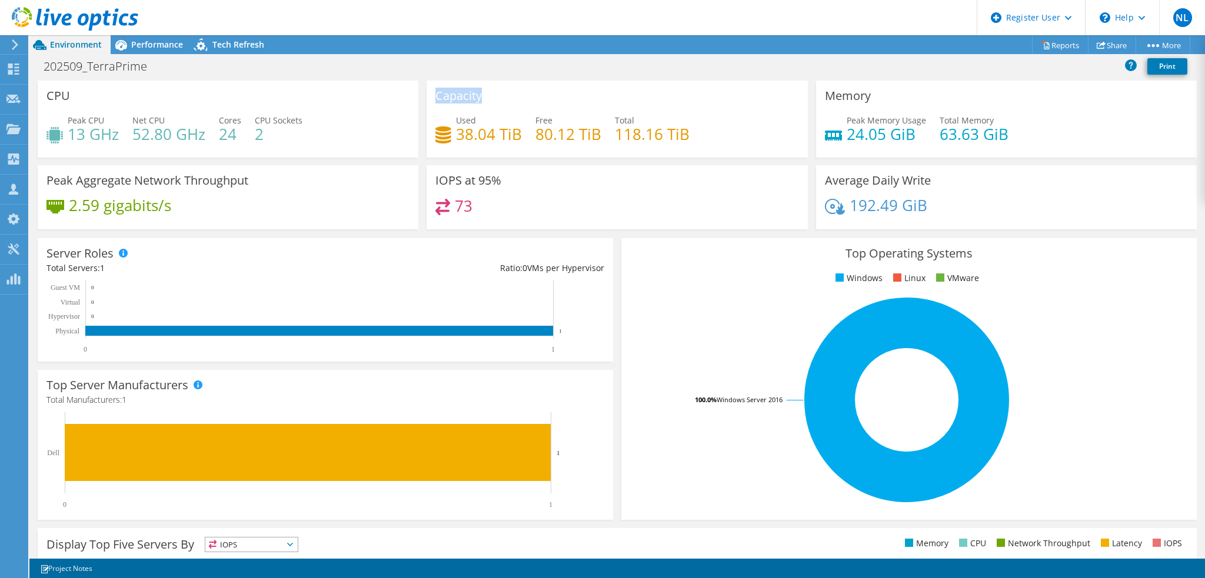
drag, startPoint x: 523, startPoint y: 99, endPoint x: 426, endPoint y: 98, distance: 97.1
click at [427, 98] on div "Capacity Used 38.04 TiB Free 80.12 TiB Total 118.16 TiB" at bounding box center [617, 119] width 381 height 77
click at [540, 93] on div "Capacity Used 38.04 TiB Free 80.12 TiB Total 118.16 TiB" at bounding box center [617, 119] width 381 height 77
drag, startPoint x: 499, startPoint y: 96, endPoint x: 502, endPoint y: 75, distance: 21.5
click at [429, 91] on div "Capacity Used 38.04 TiB Free 80.12 TiB Total 118.16 TiB" at bounding box center [617, 119] width 381 height 77
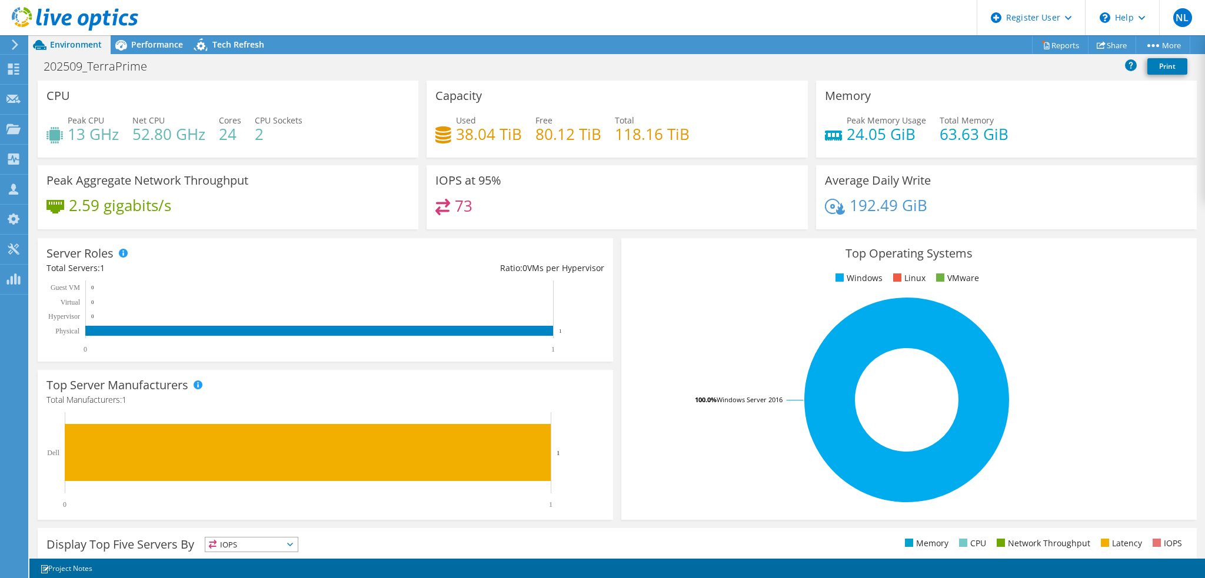
click at [655, 94] on div "Capacity Used 38.04 TiB Free 80.12 TiB Total 118.16 TiB" at bounding box center [617, 119] width 381 height 77
drag, startPoint x: 533, startPoint y: 95, endPoint x: 412, endPoint y: 95, distance: 120.6
click at [412, 95] on div "CPU Peak CPU 13 GHz Net CPU 52.80 GHz Cores 24 CPU Sockets 2 Capacity Used 38.0…" at bounding box center [617, 159] width 1167 height 156
click at [579, 92] on div "Capacity Used 38.04 TiB Free 80.12 TiB Total 118.16 TiB" at bounding box center [617, 119] width 381 height 77
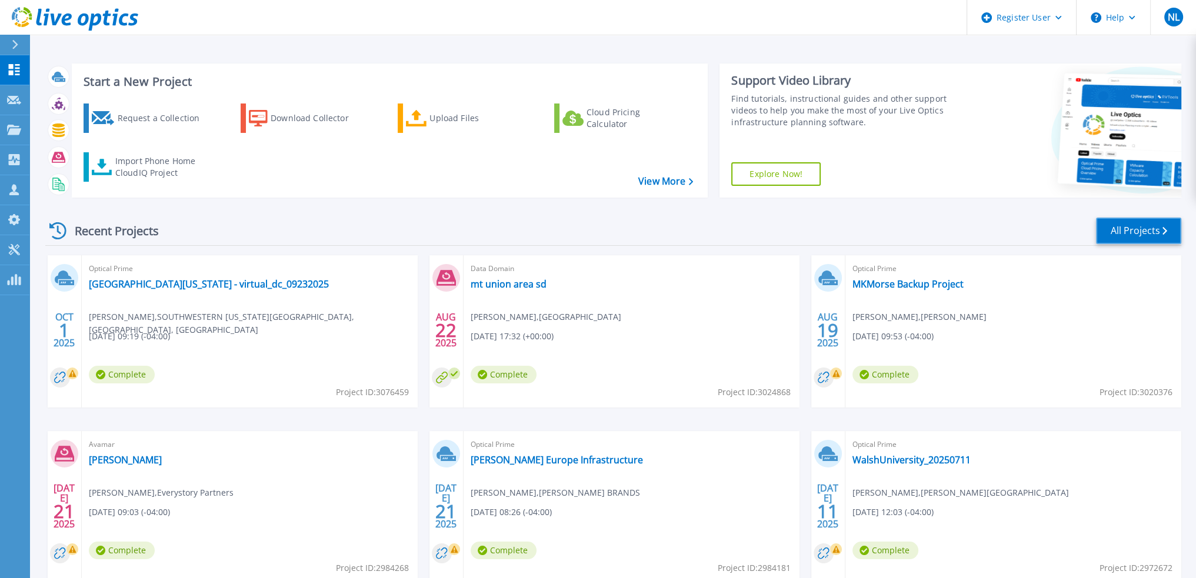
click at [1133, 220] on link "All Projects" at bounding box center [1138, 231] width 85 height 26
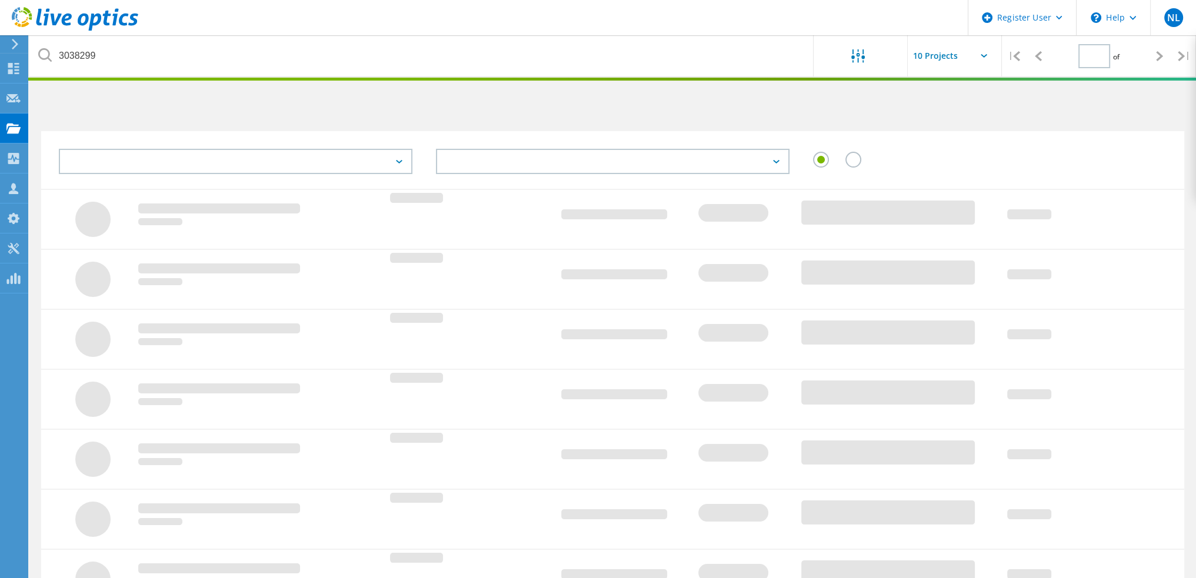
type input "1"
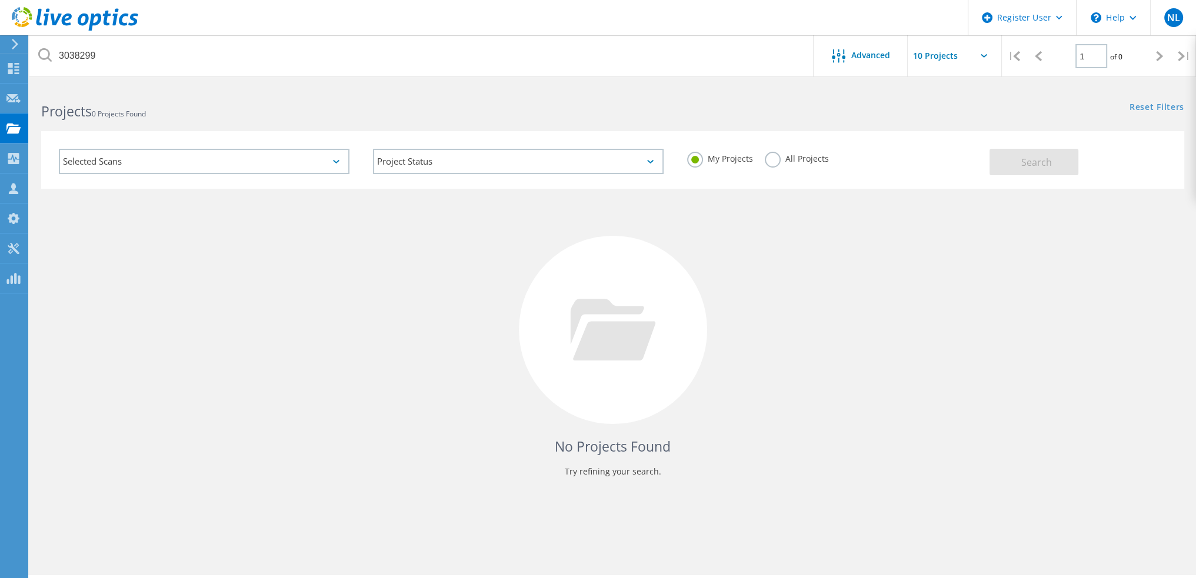
click at [768, 162] on label "All Projects" at bounding box center [797, 157] width 64 height 11
click at [0, 0] on input "All Projects" at bounding box center [0, 0] width 0 height 0
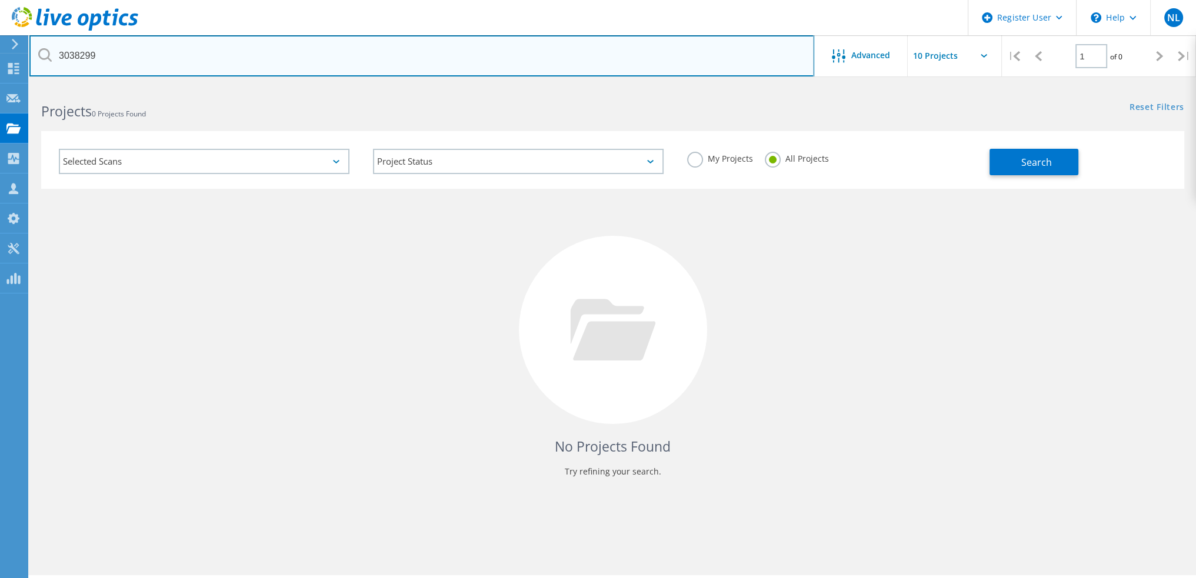
click at [309, 50] on input "3038299" at bounding box center [421, 55] width 785 height 41
type input "3062976"
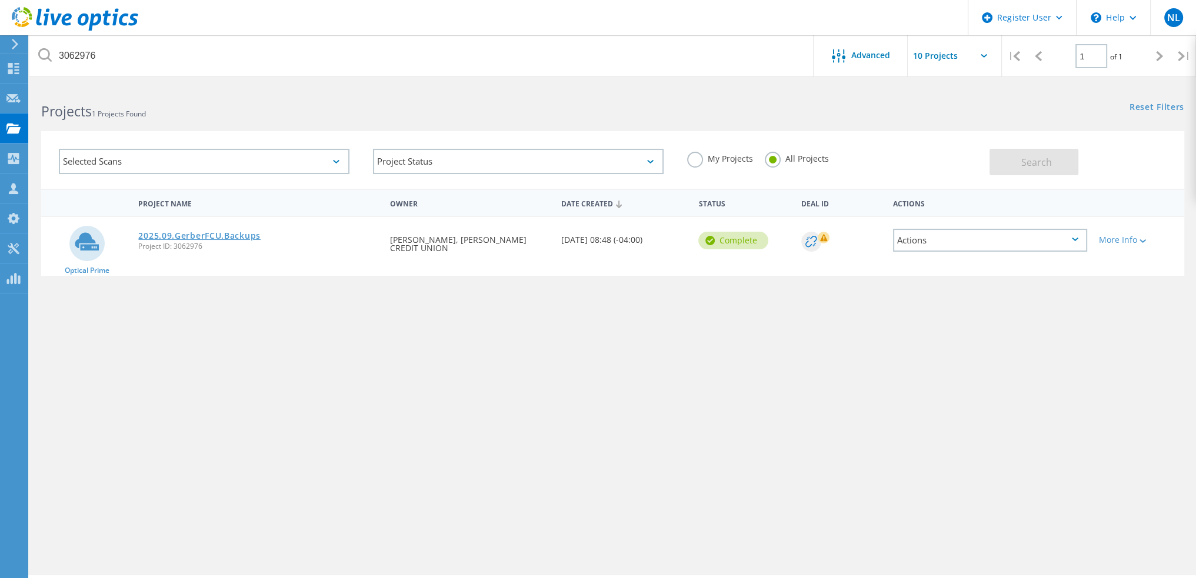
click at [202, 234] on link "2025.09.GerberFCU.Backups" at bounding box center [199, 236] width 122 height 8
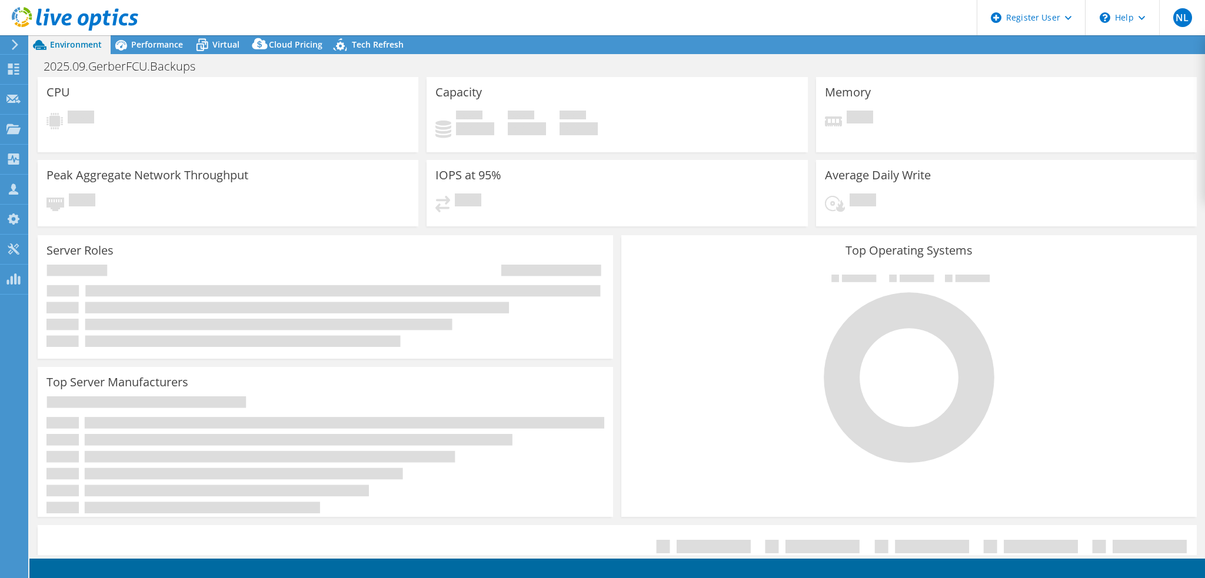
select select "USD"
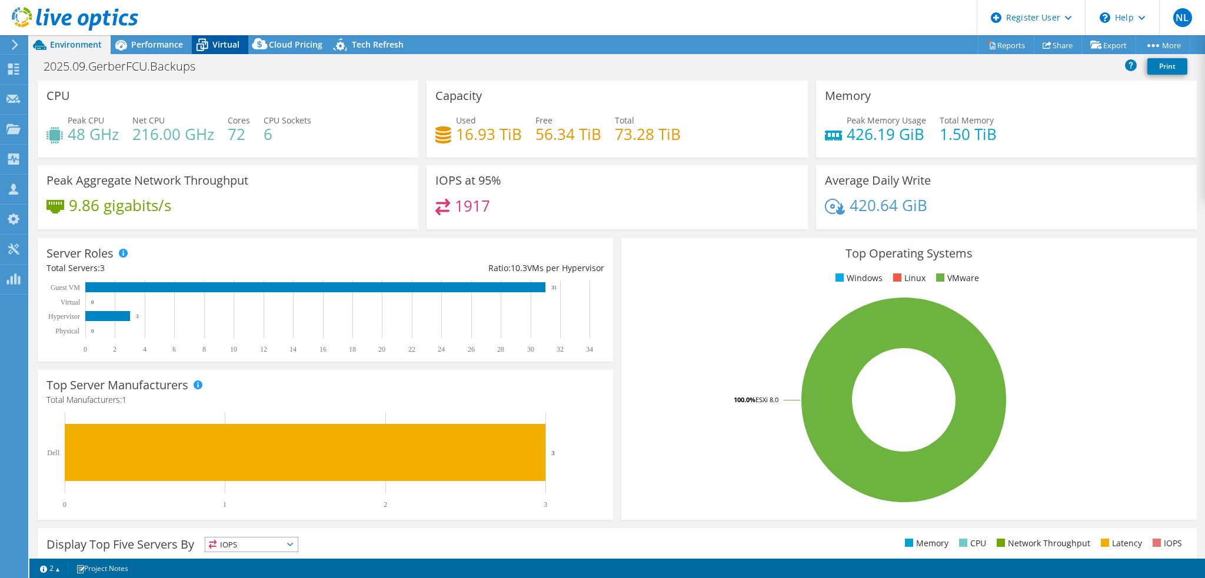
click at [231, 36] on div "Virtual" at bounding box center [220, 44] width 56 height 19
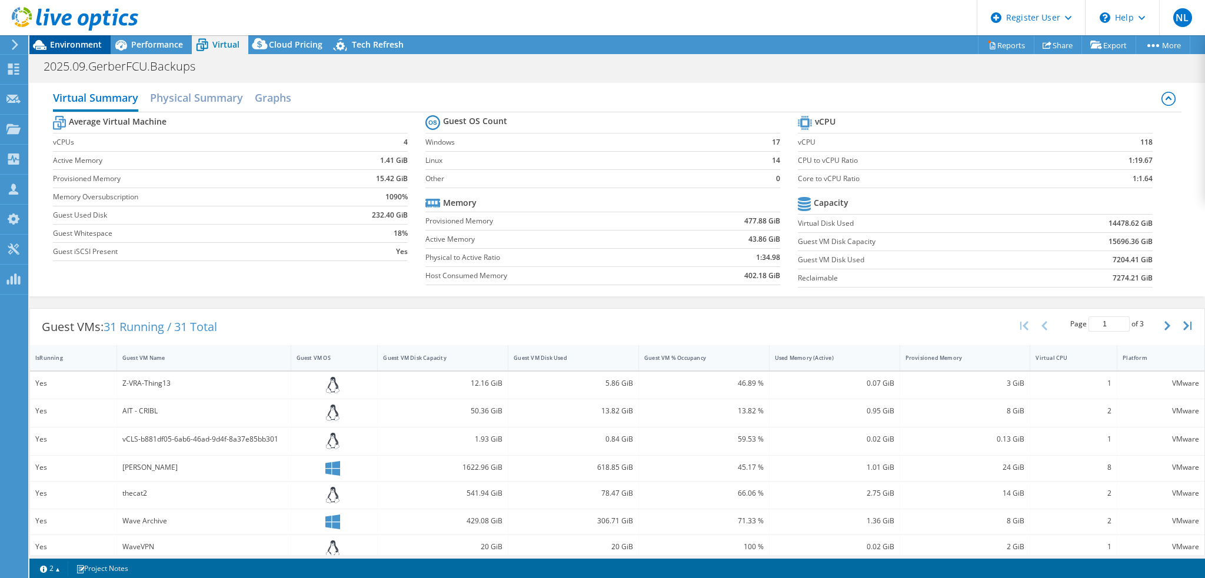
click at [105, 42] on div "Environment" at bounding box center [69, 44] width 81 height 19
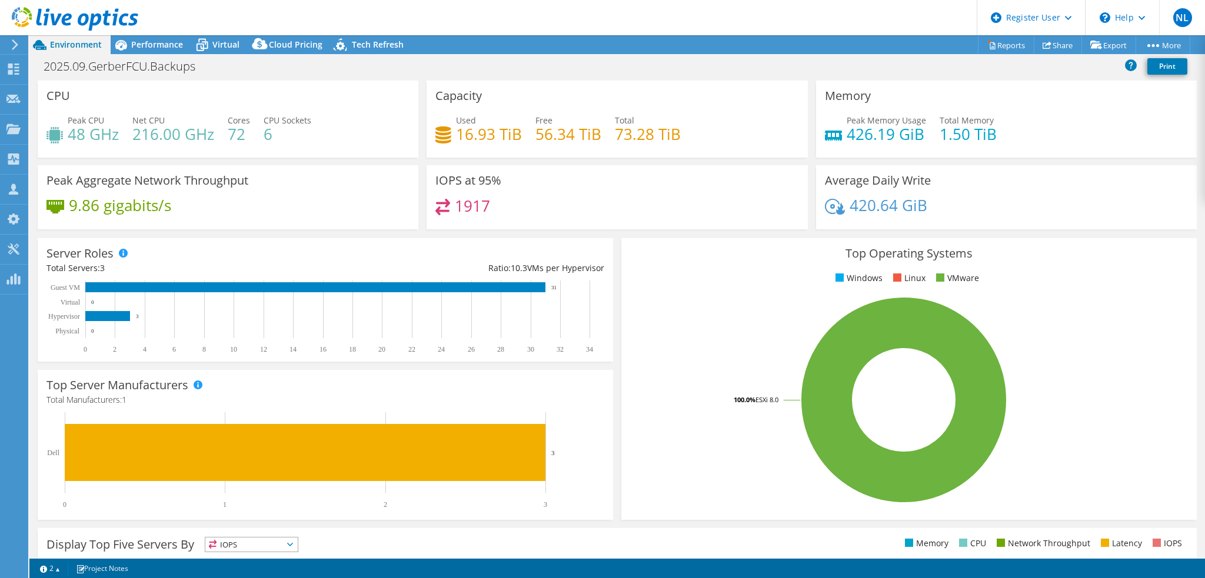
click at [422, 89] on div "Capacity Used 16.93 TiB Free 56.34 TiB Total 73.28 TiB" at bounding box center [616, 119] width 389 height 77
click at [232, 46] on span "Virtual" at bounding box center [225, 44] width 27 height 11
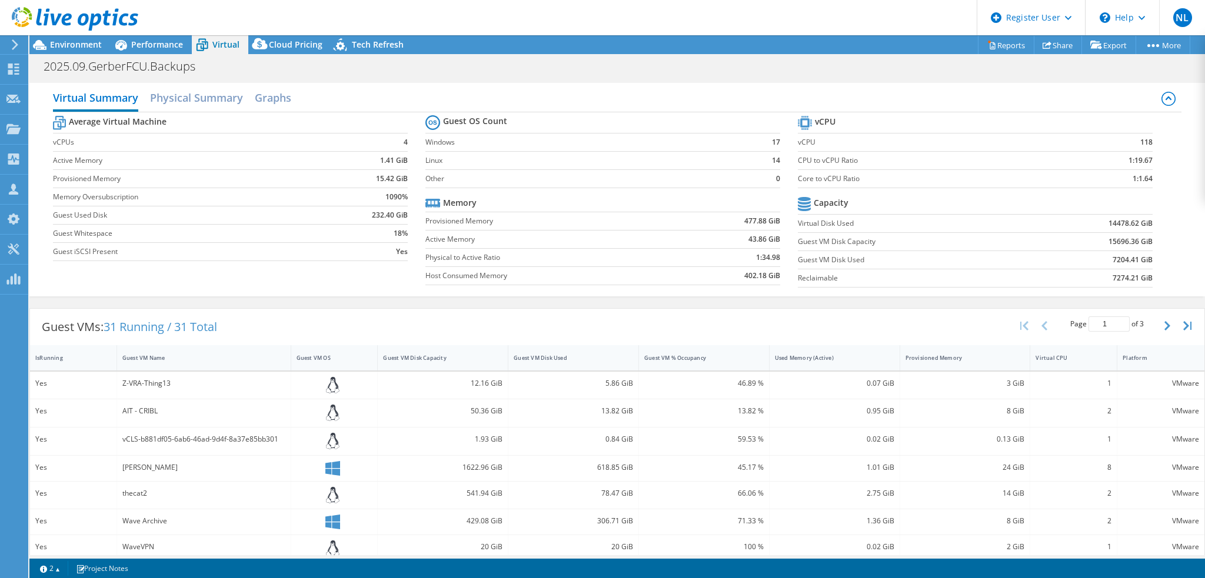
scroll to position [81, 0]
click at [579, 358] on div "Guest VM Disk Used" at bounding box center [566, 358] width 105 height 8
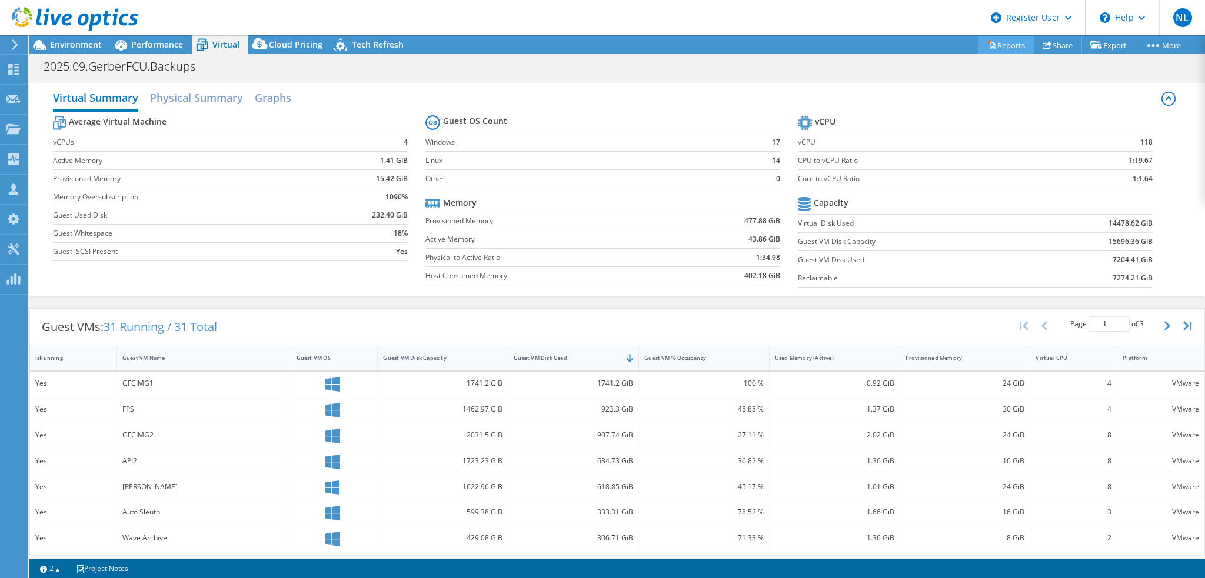
click at [1008, 48] on link "Reports" at bounding box center [1006, 45] width 56 height 18
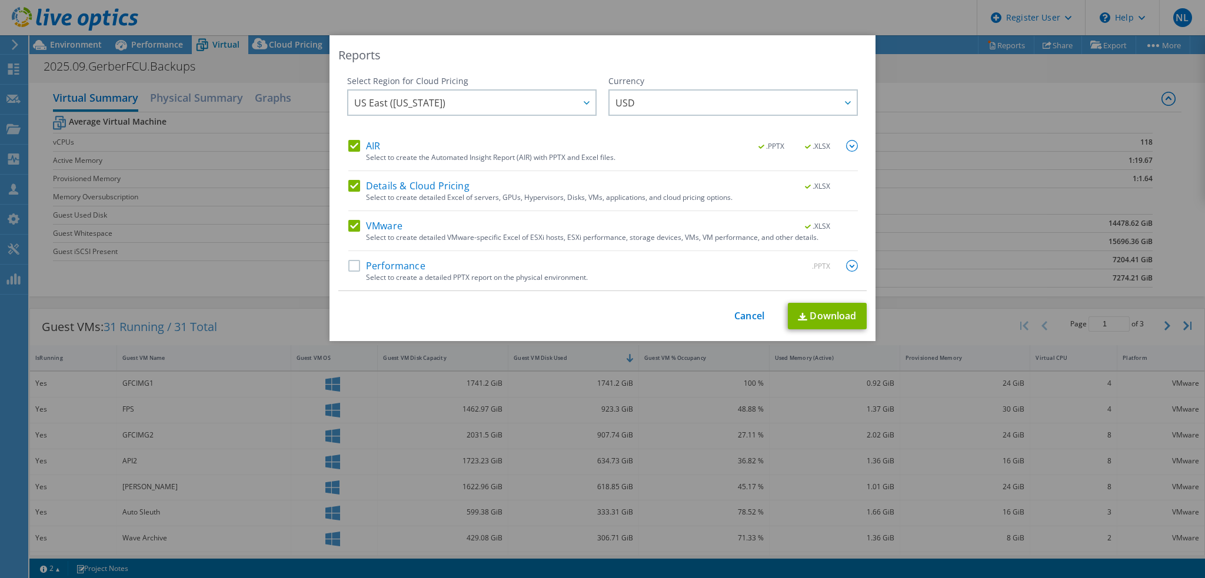
drag, startPoint x: 351, startPoint y: 141, endPoint x: 352, endPoint y: 148, distance: 6.6
click at [351, 141] on label "AIR" at bounding box center [364, 146] width 32 height 12
click at [0, 0] on input "AIR" at bounding box center [0, 0] width 0 height 0
drag, startPoint x: 352, startPoint y: 187, endPoint x: 374, endPoint y: 191, distance: 21.5
click at [352, 187] on label "Details & Cloud Pricing" at bounding box center [408, 186] width 121 height 12
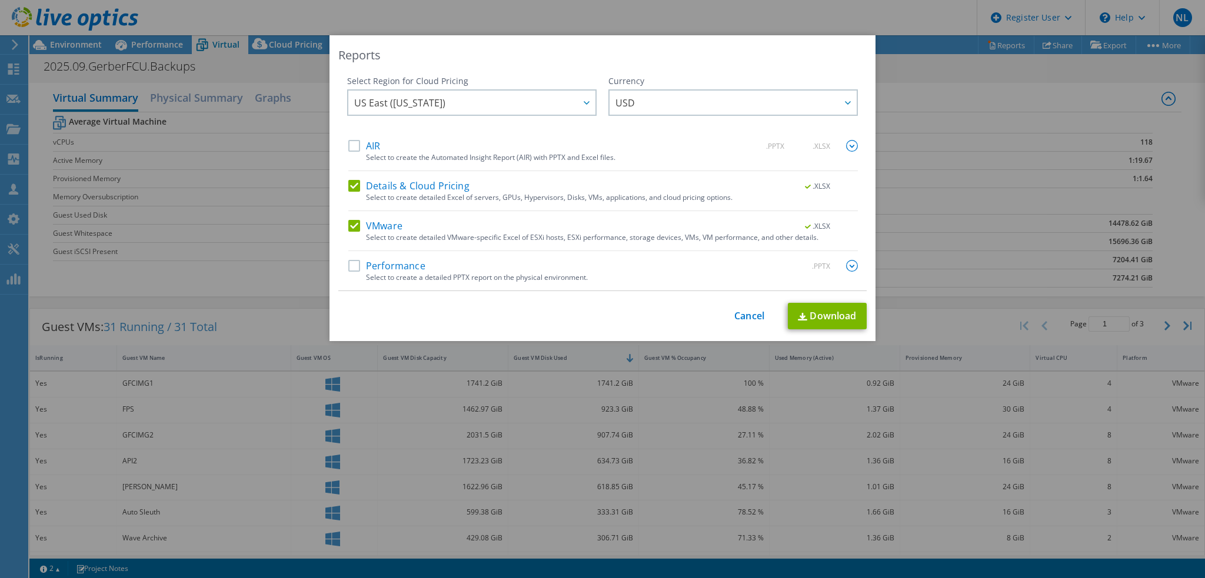
click at [0, 0] on input "Details & Cloud Pricing" at bounding box center [0, 0] width 0 height 0
click at [835, 321] on link "Download" at bounding box center [827, 316] width 79 height 26
click at [747, 321] on link "Cancel" at bounding box center [749, 316] width 30 height 11
